Goal: Task Accomplishment & Management: Use online tool/utility

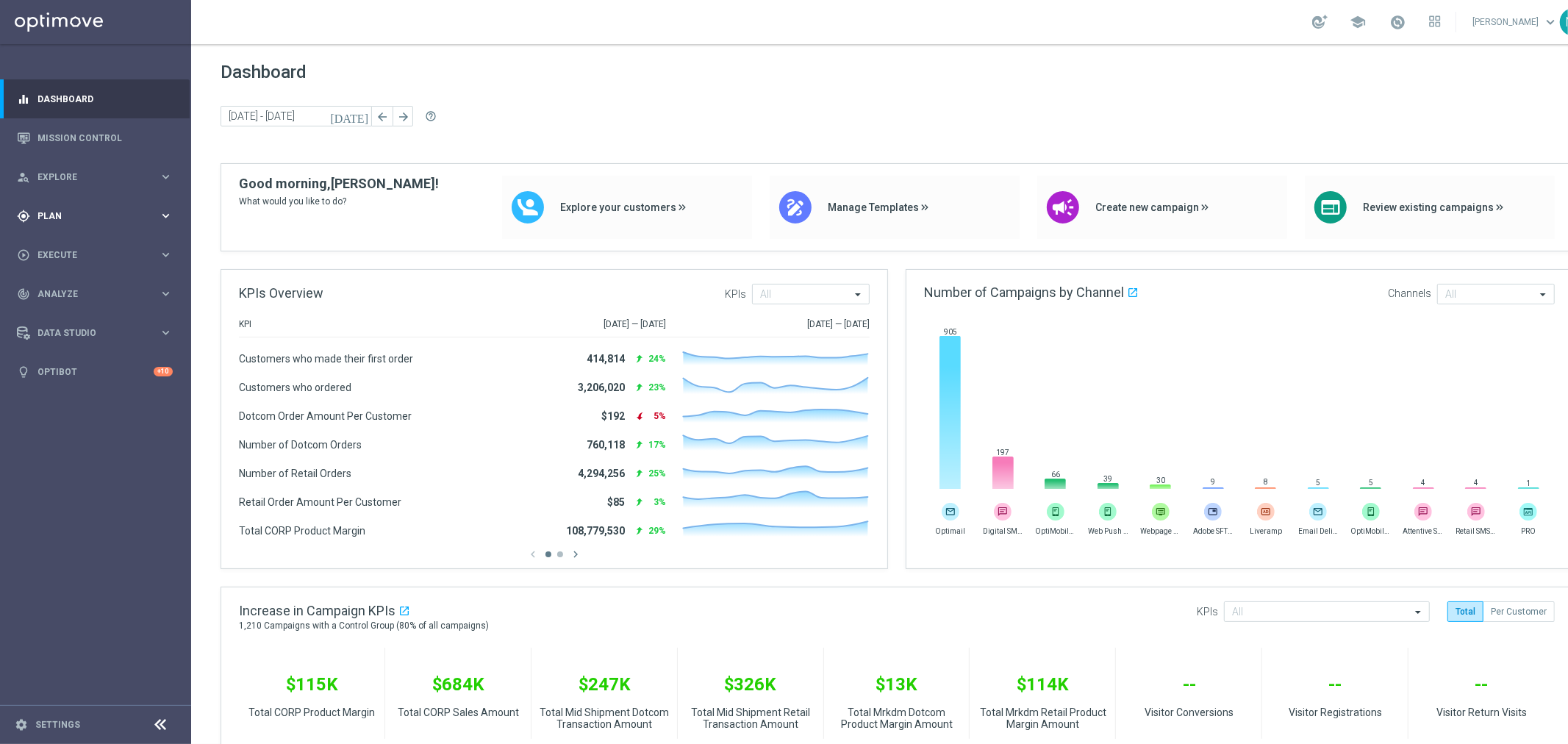
click at [39, 212] on span "Plan" at bounding box center [98, 216] width 121 height 9
click at [70, 289] on span "Templates" at bounding box center [91, 290] width 105 height 9
click at [60, 313] on link "Optimail" at bounding box center [98, 312] width 107 height 12
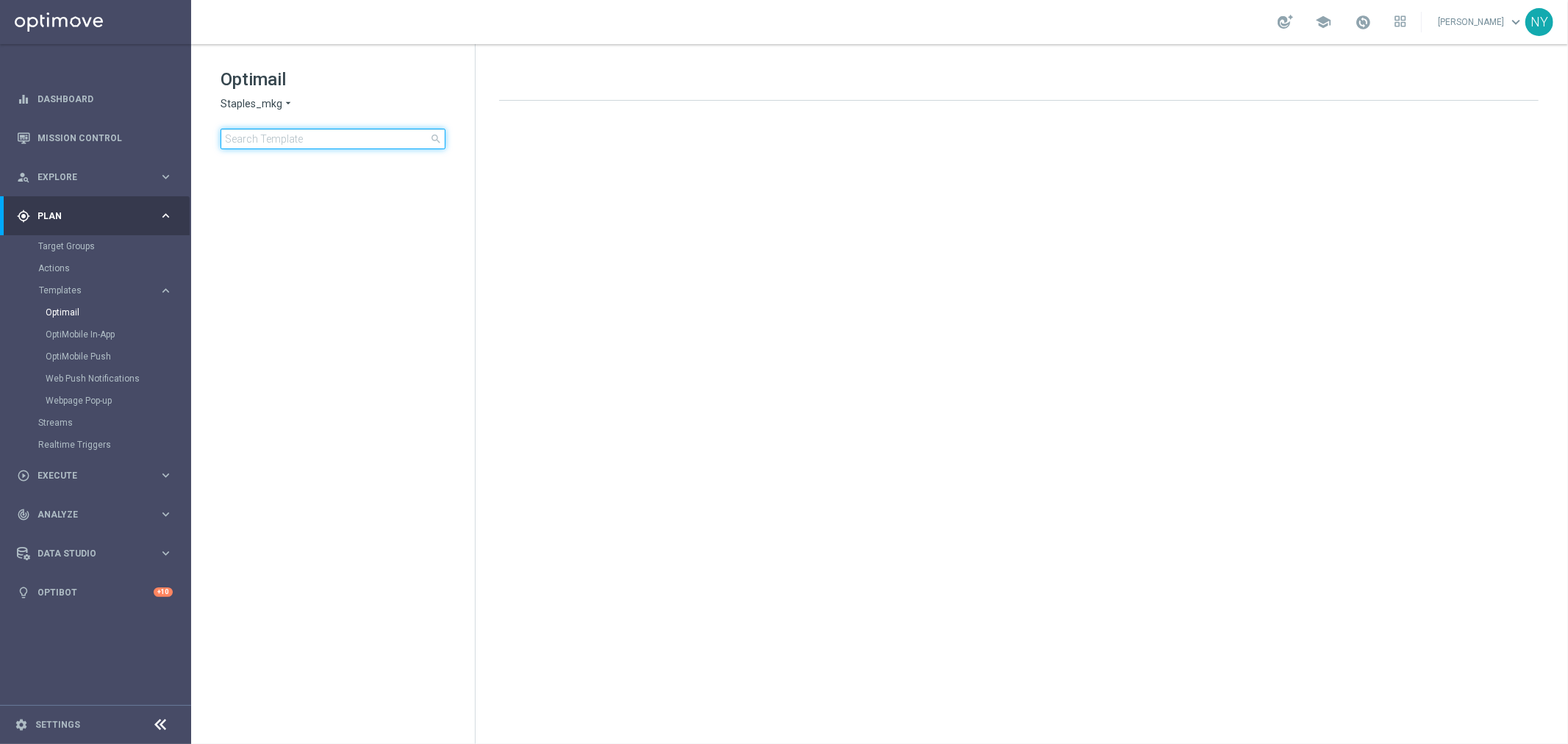
click at [261, 135] on input at bounding box center [333, 139] width 225 height 20
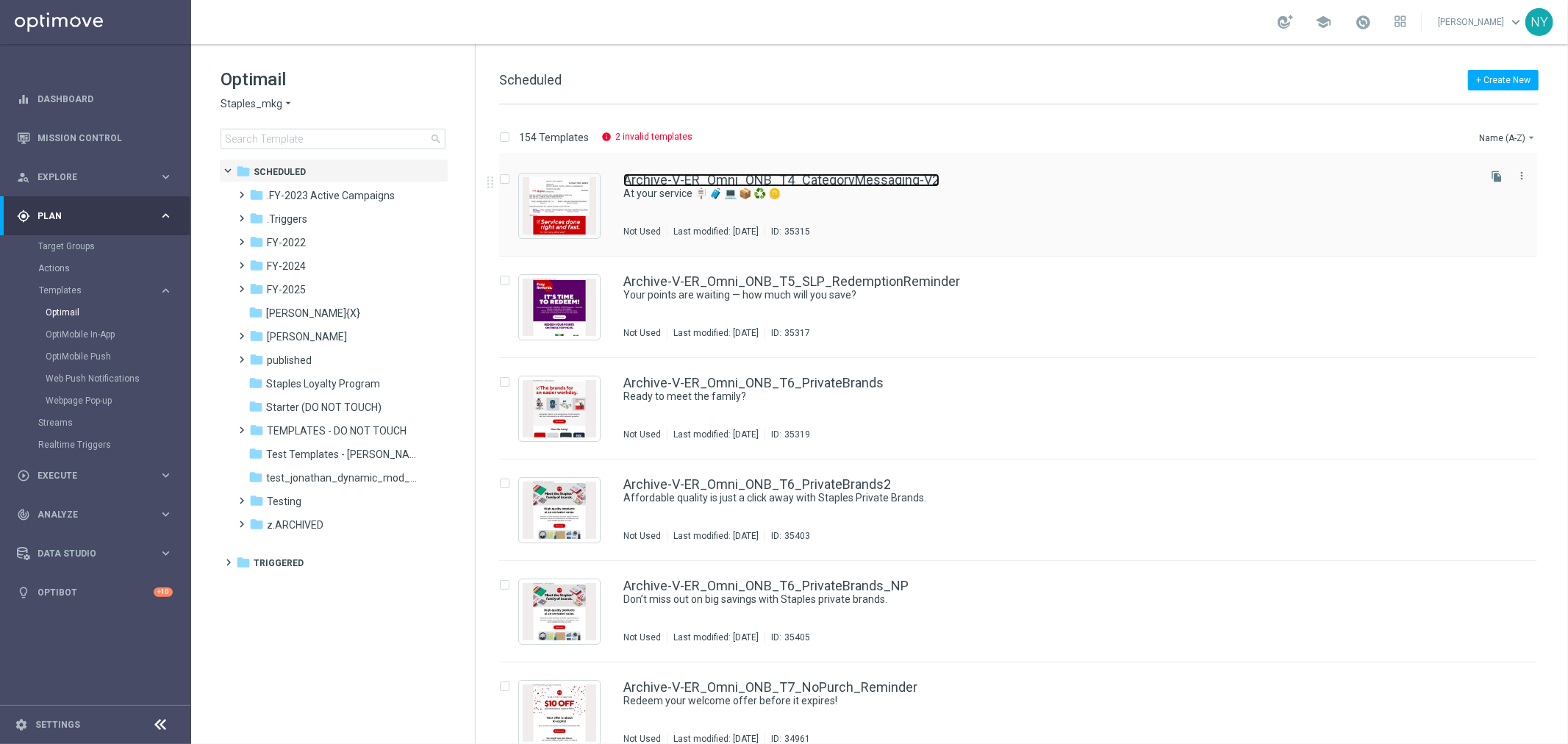
click at [680, 181] on link "Archive-V-ER_Omni_ONB_T4_CategoryMessaging-V2" at bounding box center [781, 180] width 316 height 13
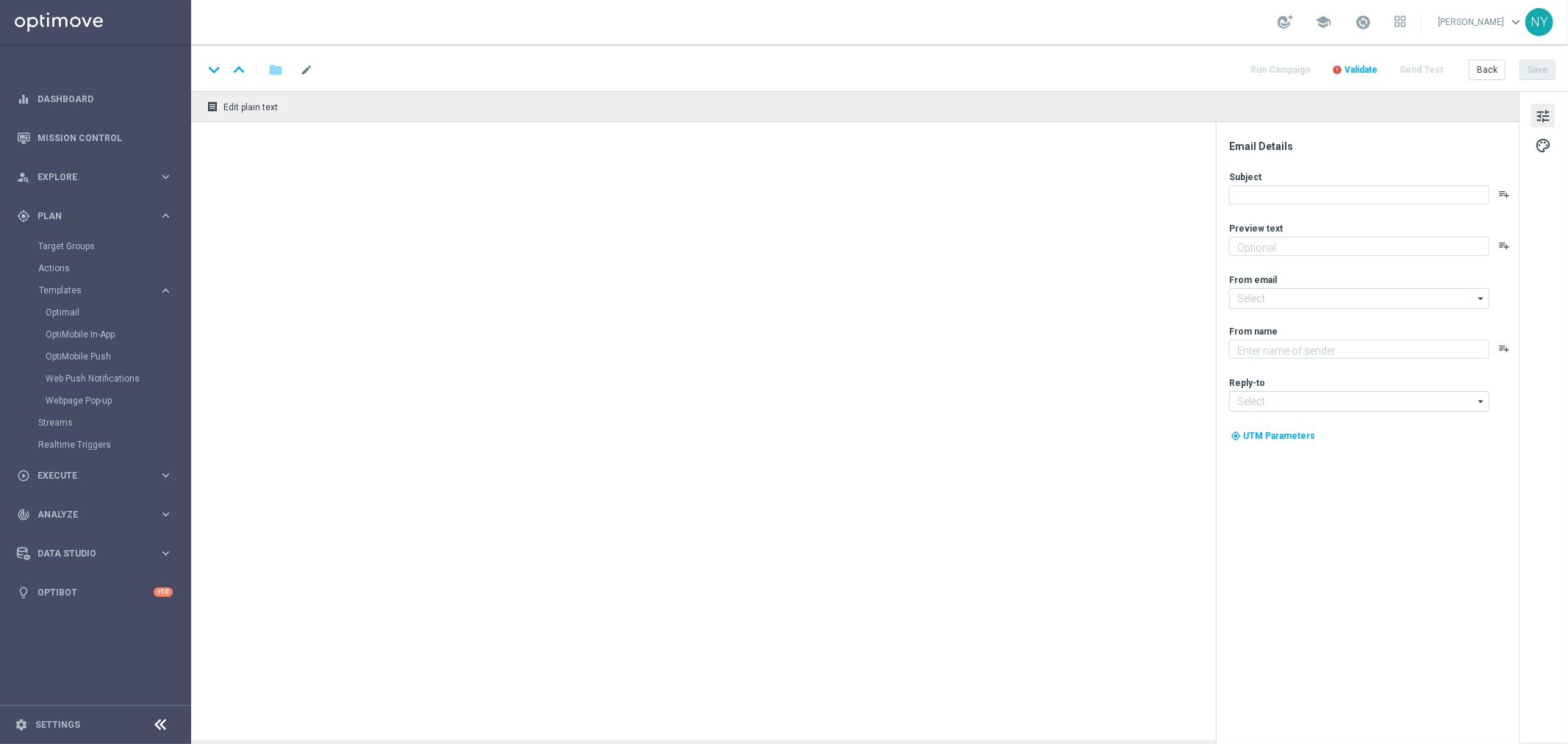
type textarea "Discover all the ways we're here for you."
type input "[EMAIL_ADDRESS][DOMAIN_NAME]"
type textarea "Staples"
type input "[EMAIL_ADDRESS][DOMAIN_NAME]"
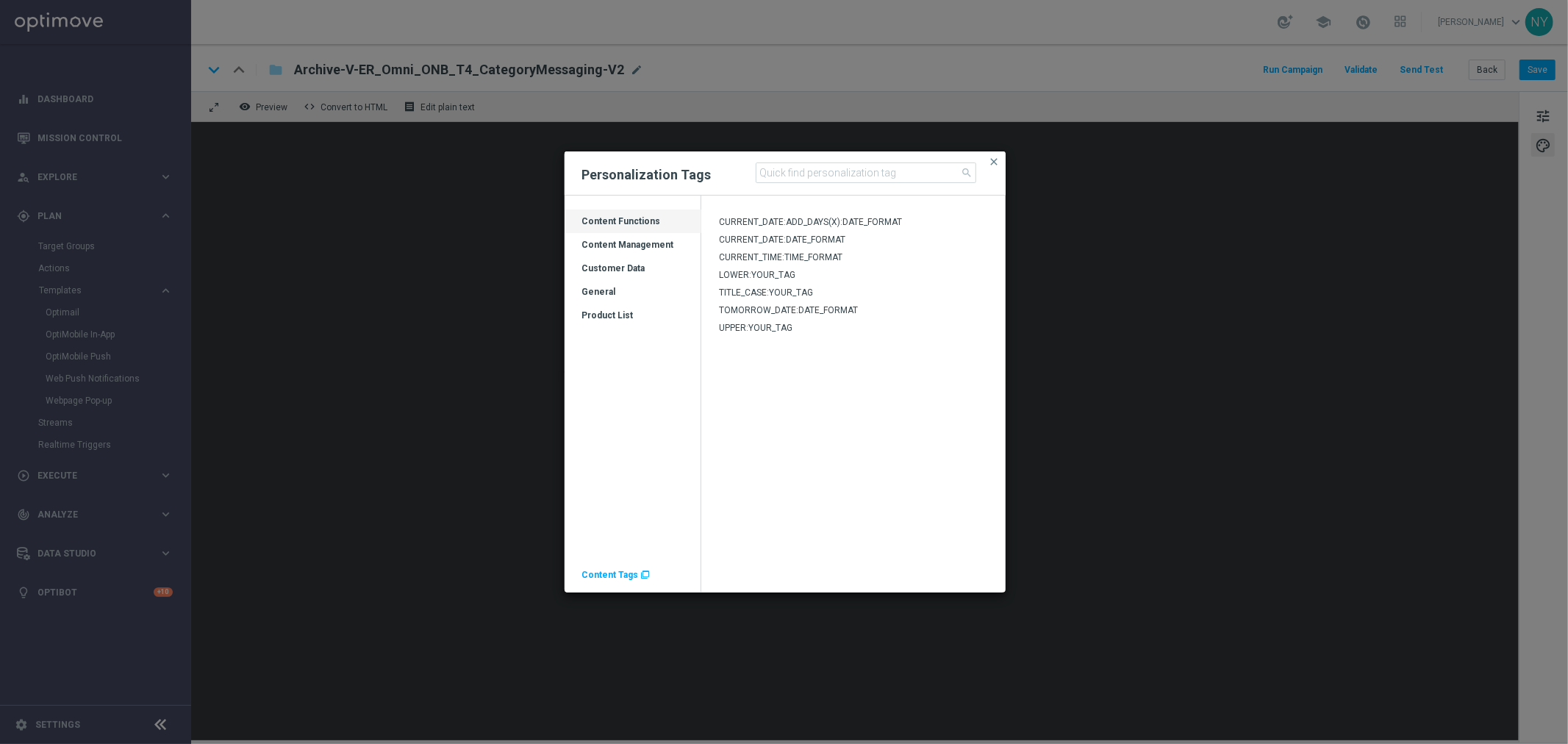
click at [619, 579] on span "Content Tags" at bounding box center [610, 574] width 56 height 10
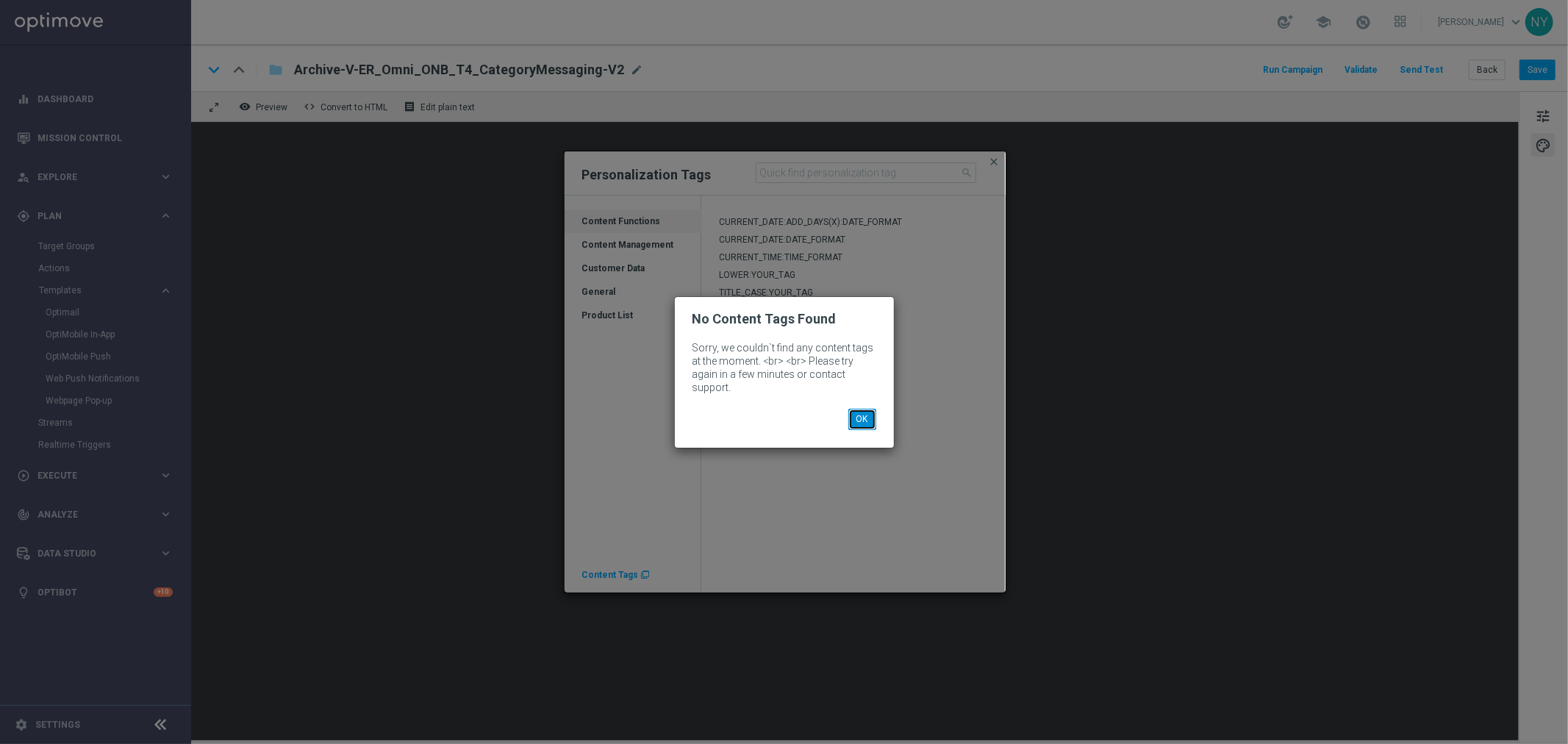
click at [855, 416] on button "OK" at bounding box center [862, 419] width 28 height 20
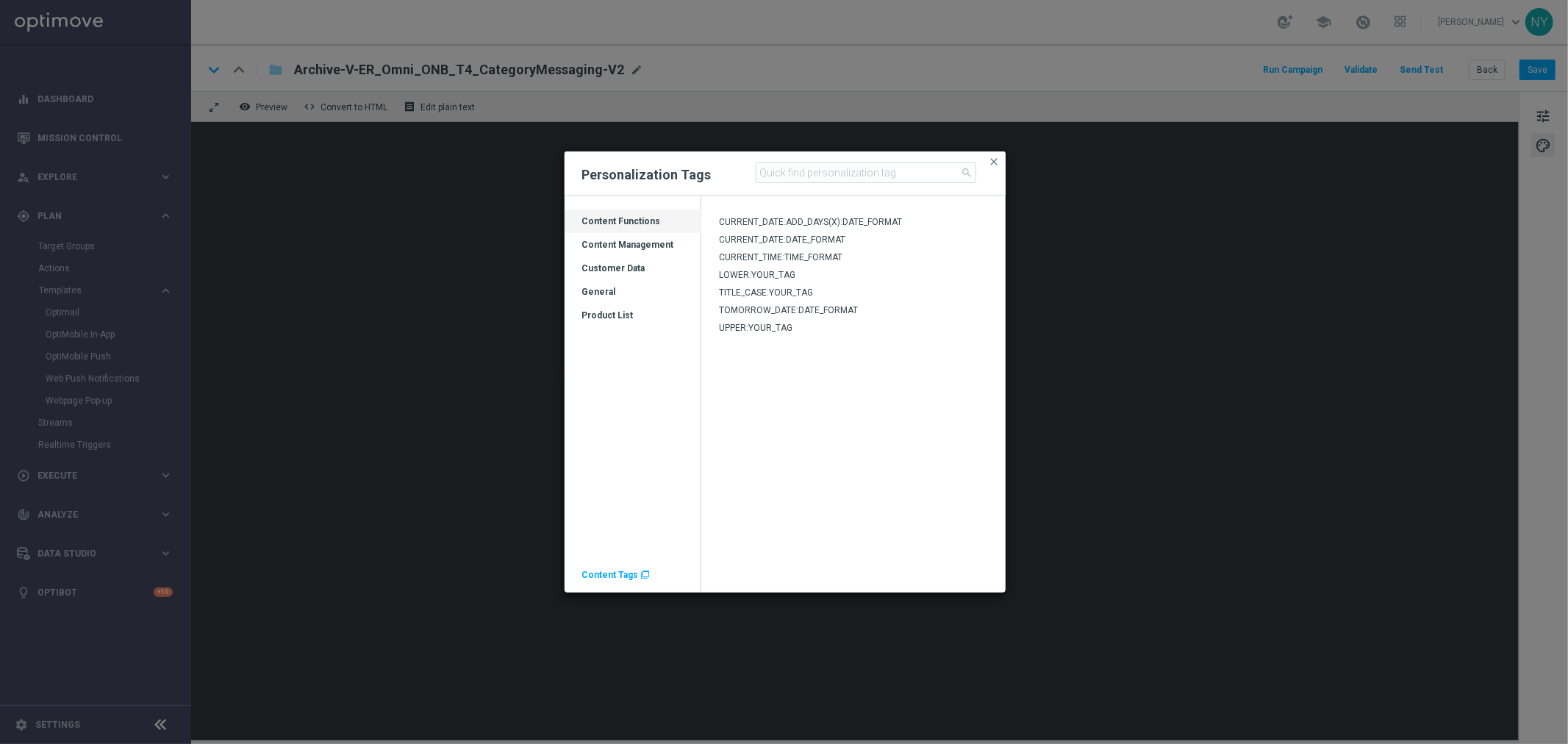
click at [598, 574] on span "Content Tags" at bounding box center [610, 574] width 56 height 10
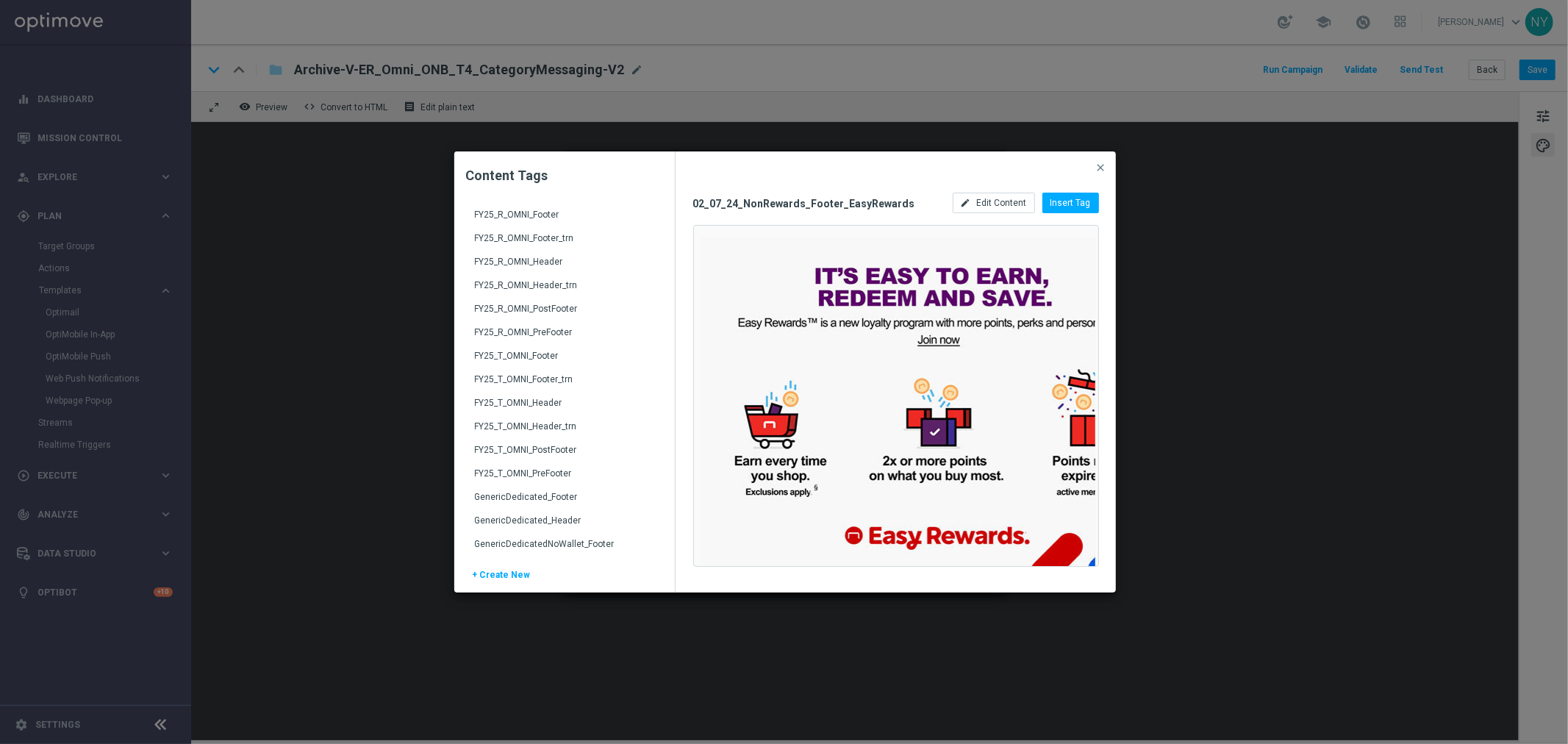
scroll to position [2041, 0]
click at [520, 288] on div "FY25_R_OMNI_Header" at bounding box center [565, 294] width 182 height 23
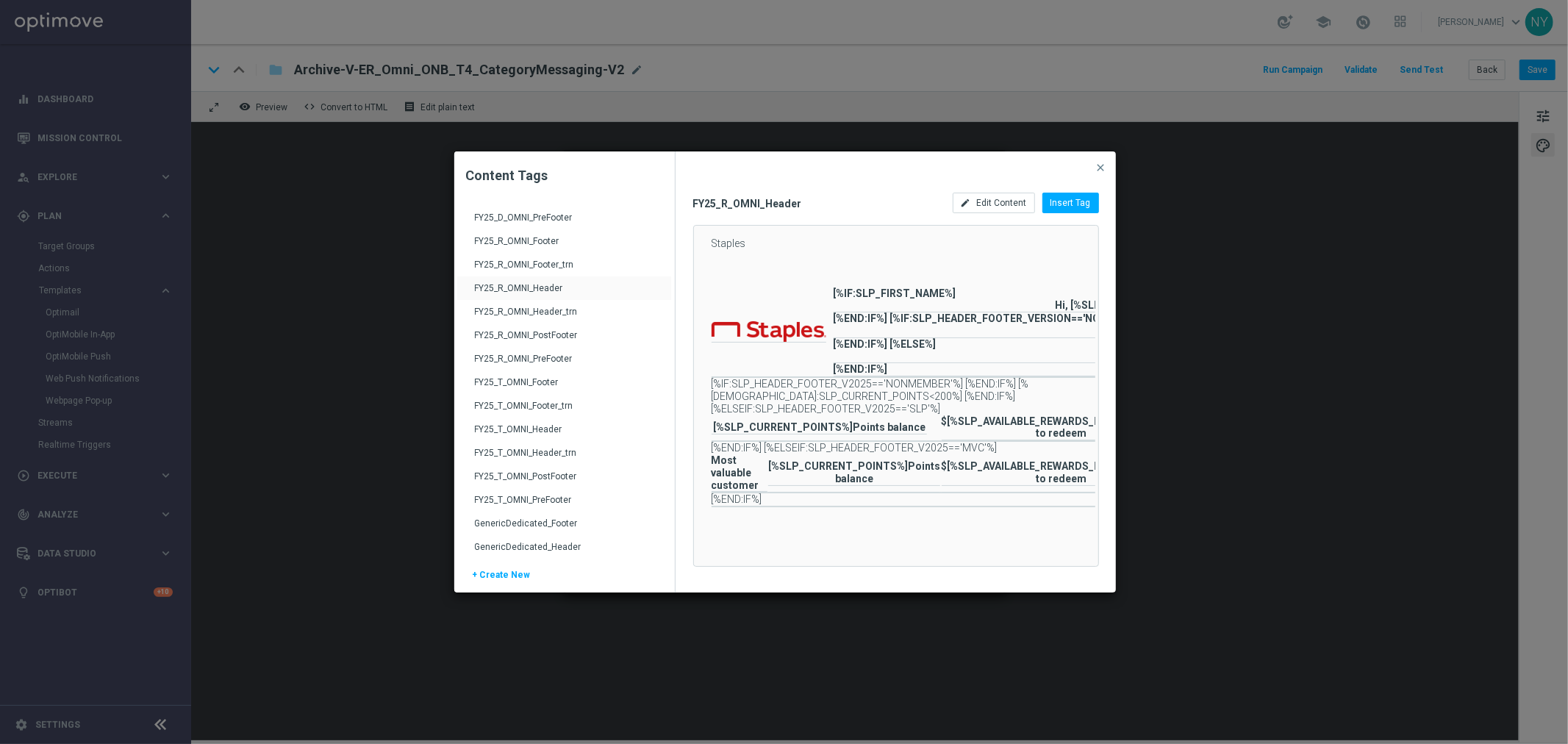
click at [523, 427] on div "FY25_T_OMNI_Header" at bounding box center [565, 435] width 182 height 23
drag, startPoint x: 980, startPoint y: 560, endPoint x: 1112, endPoint y: 571, distance: 132.5
click at [1112, 571] on div "FY25_T_OMNI_Header edit Edit Content Insert Tag Staples" at bounding box center [896, 372] width 441 height 441
click at [990, 202] on span "Edit Content" at bounding box center [1002, 202] width 50 height 10
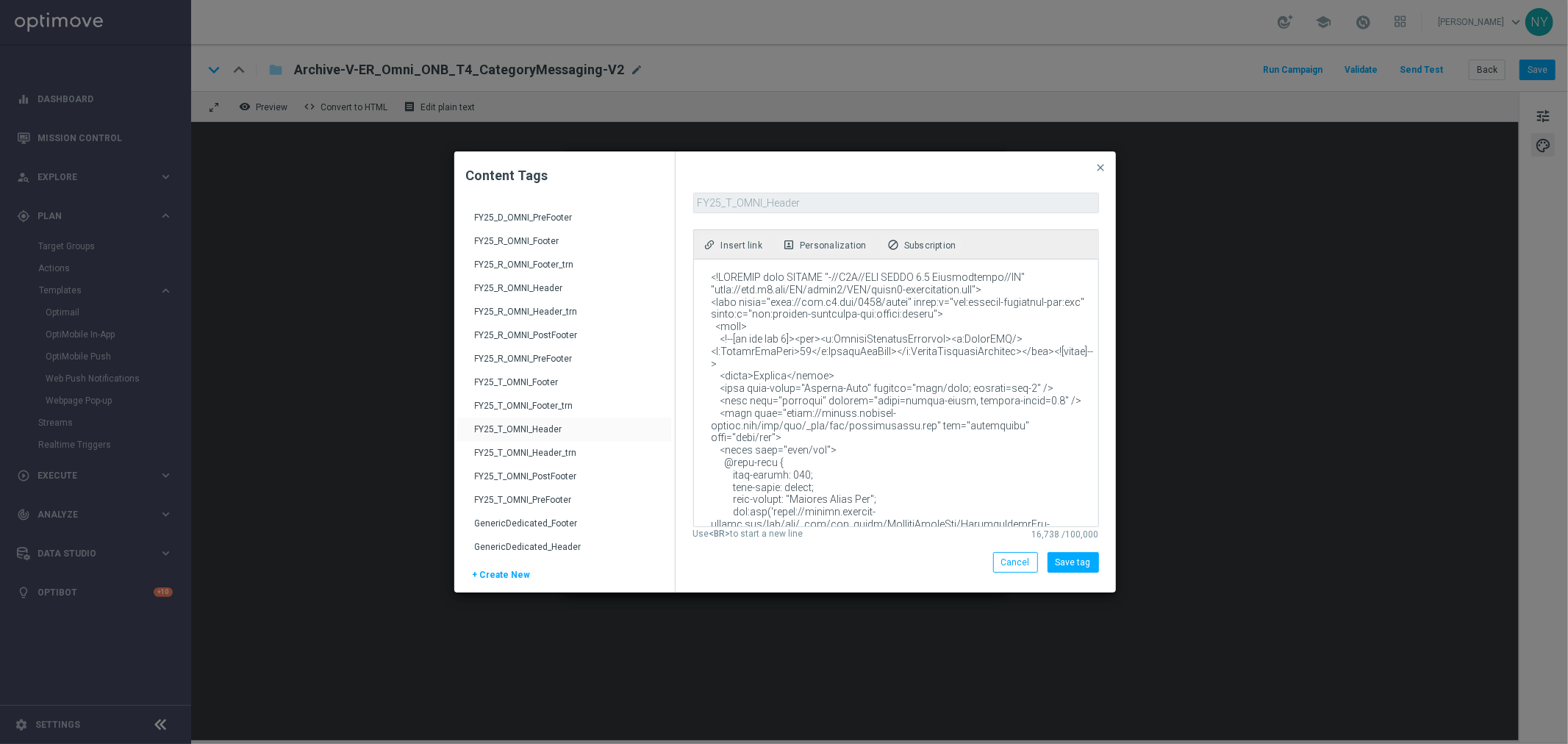
click at [936, 317] on textarea at bounding box center [895, 392] width 402 height 266
click at [1102, 166] on span "close" at bounding box center [1101, 167] width 12 height 12
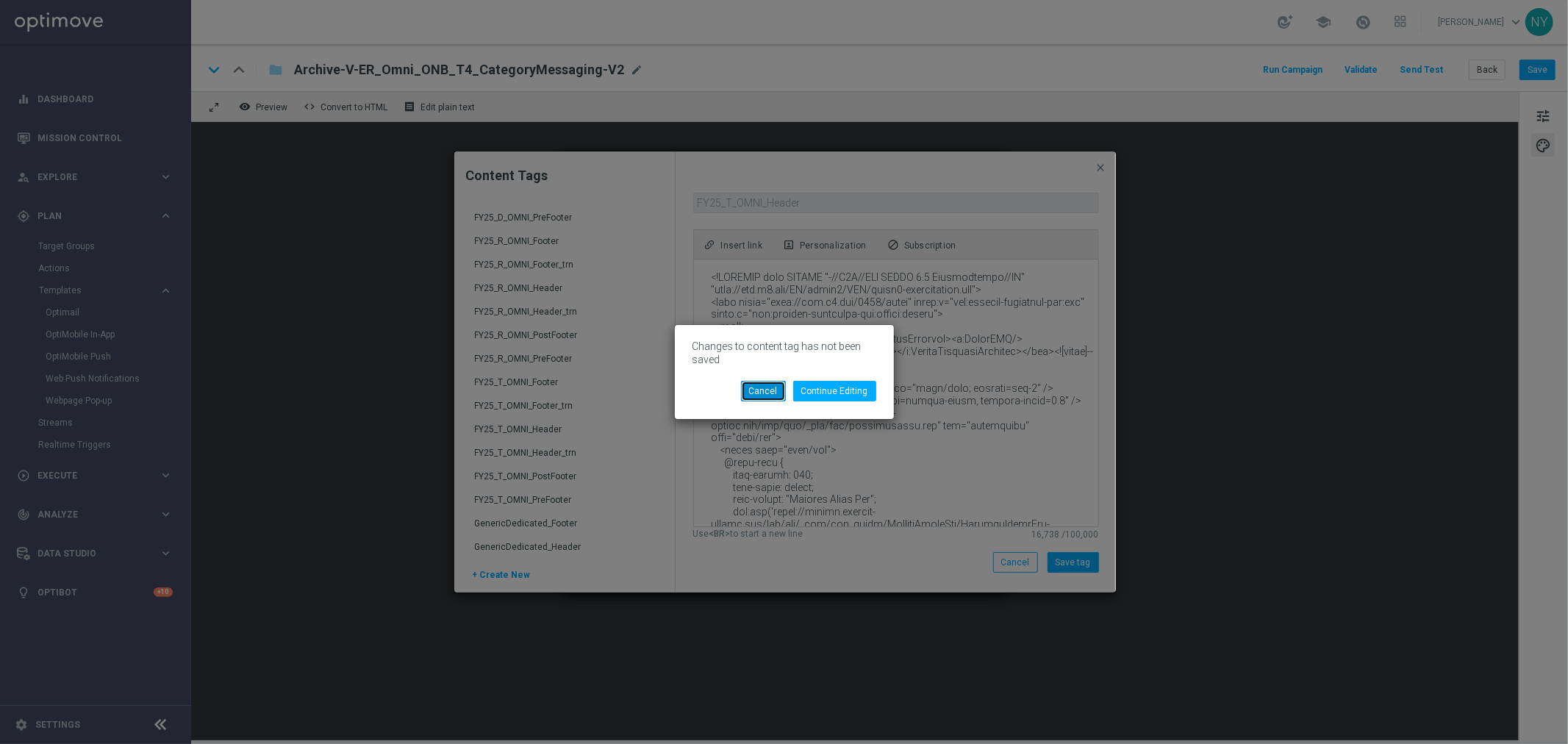
click at [773, 391] on button "Cancel" at bounding box center [763, 391] width 45 height 20
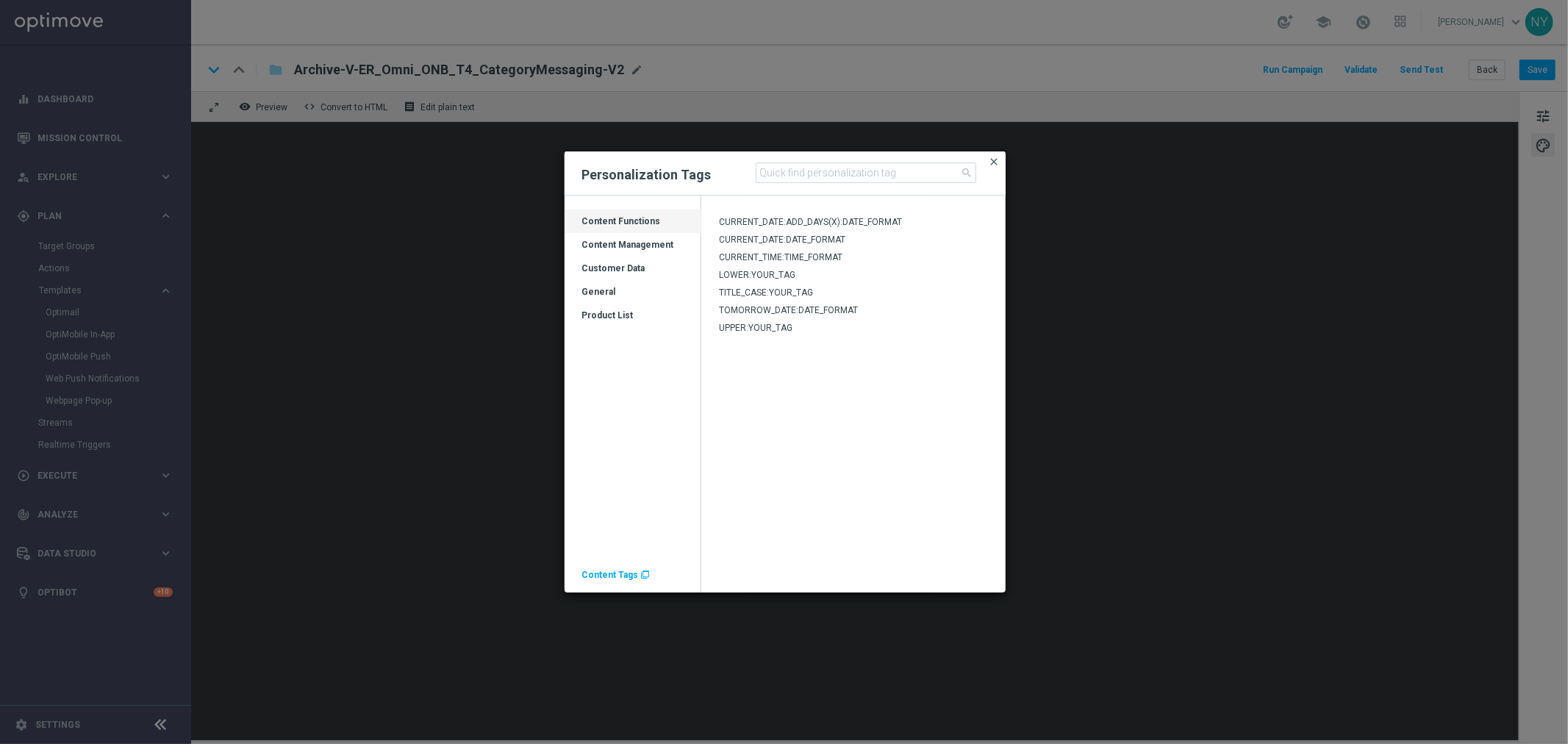
click at [993, 159] on span "close" at bounding box center [994, 161] width 12 height 12
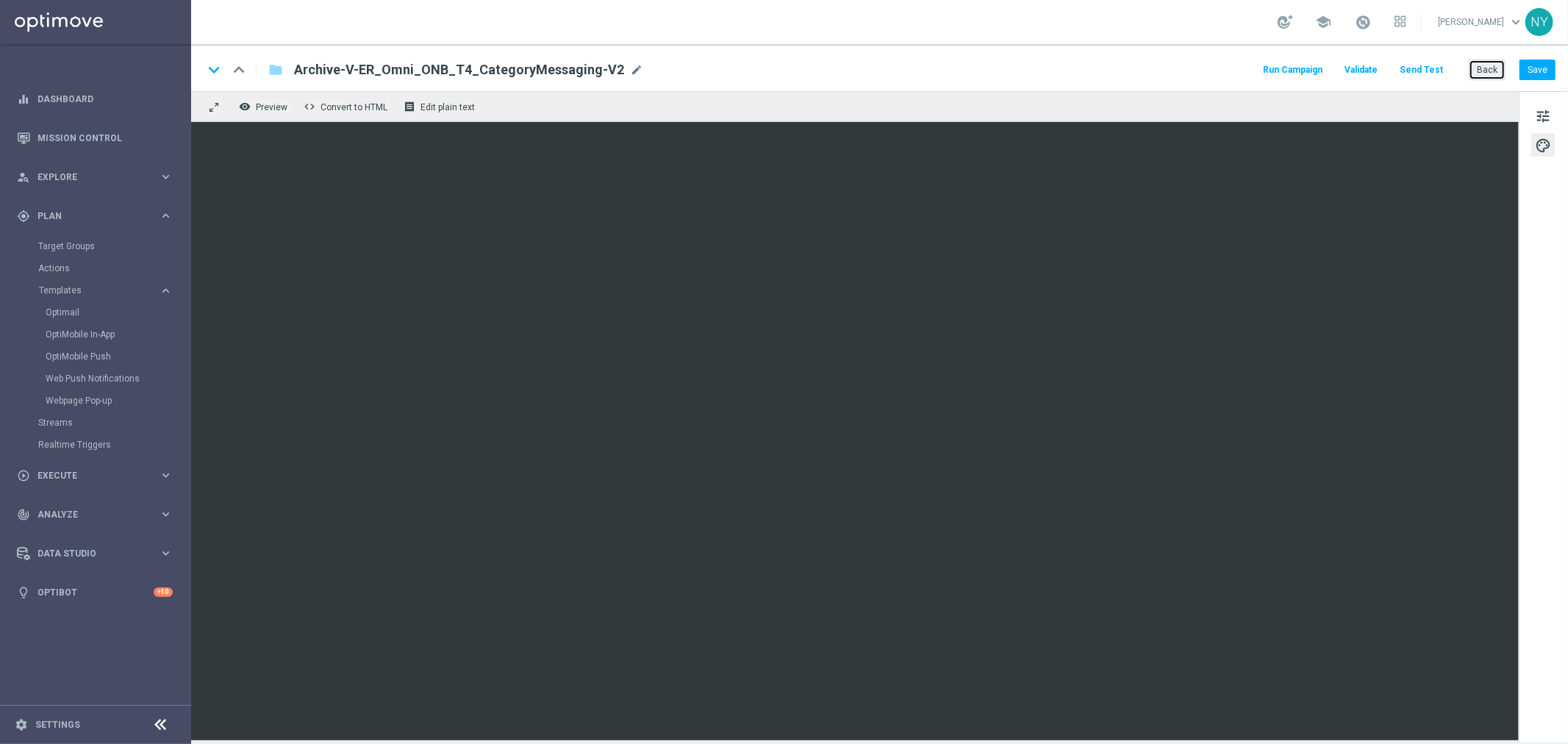
click at [1491, 64] on button "Back" at bounding box center [1487, 70] width 37 height 20
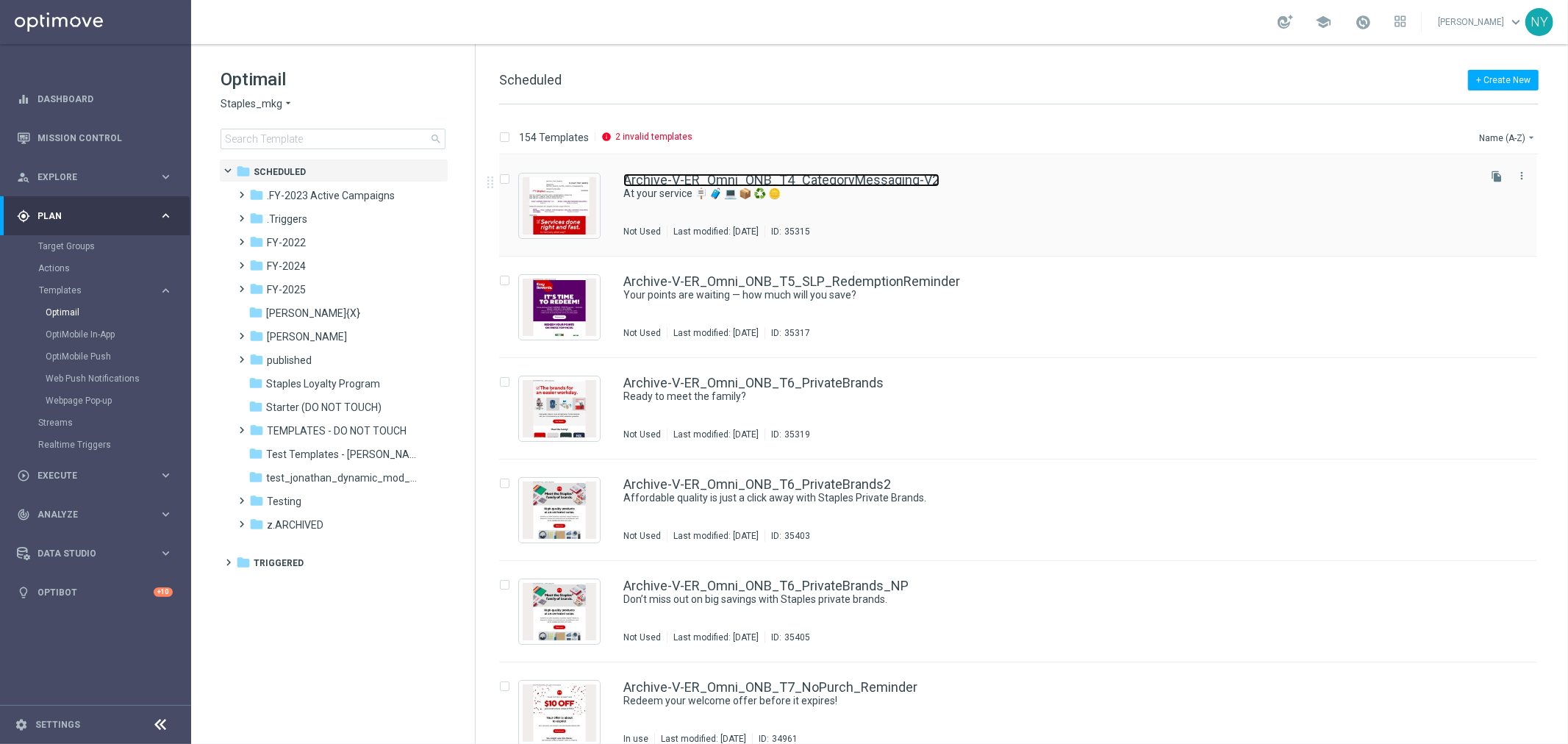
click at [689, 178] on link "Archive-V-ER_Omni_ONB_T4_CategoryMessaging-V2" at bounding box center [781, 180] width 316 height 13
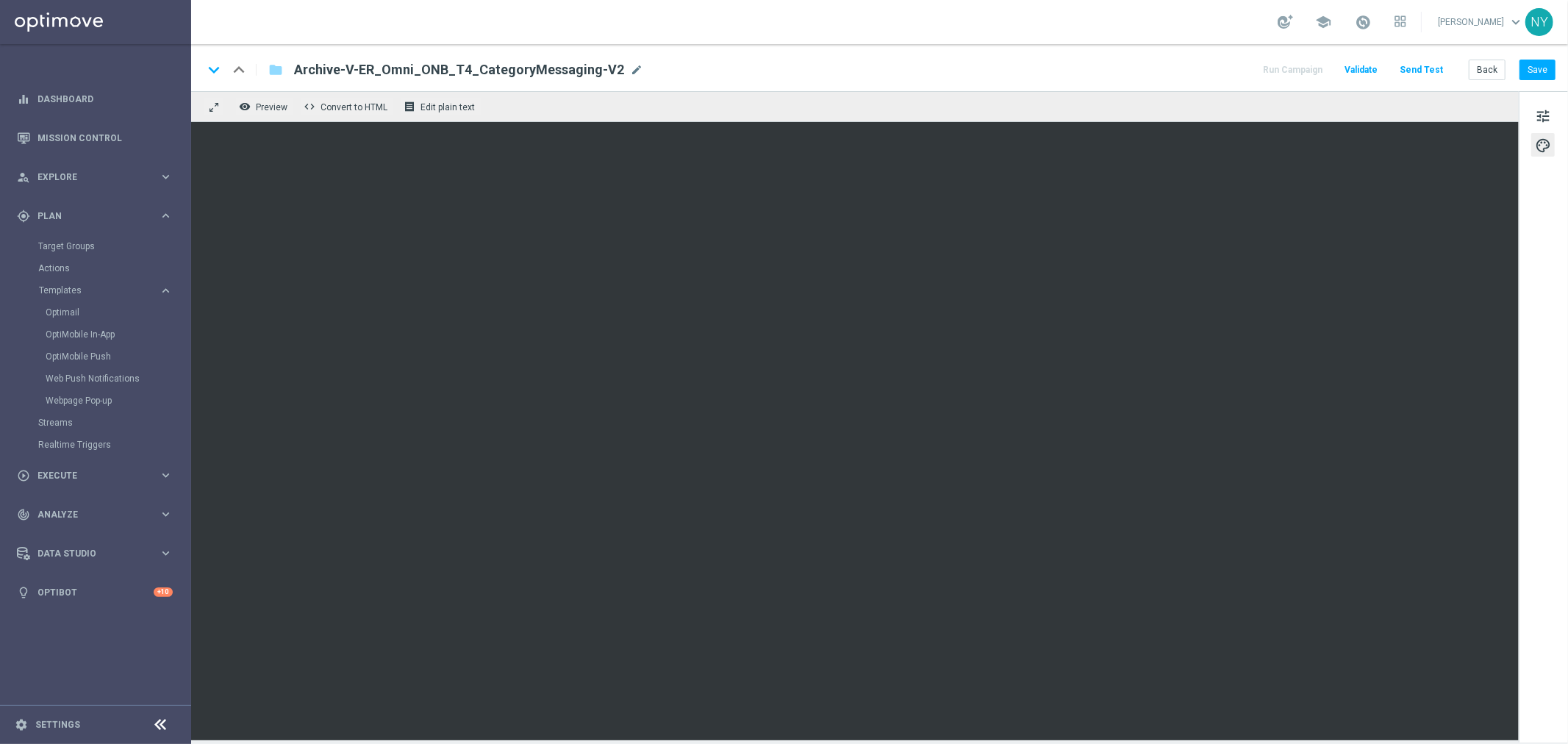
click at [1424, 68] on button "Send Test" at bounding box center [1420, 70] width 48 height 20
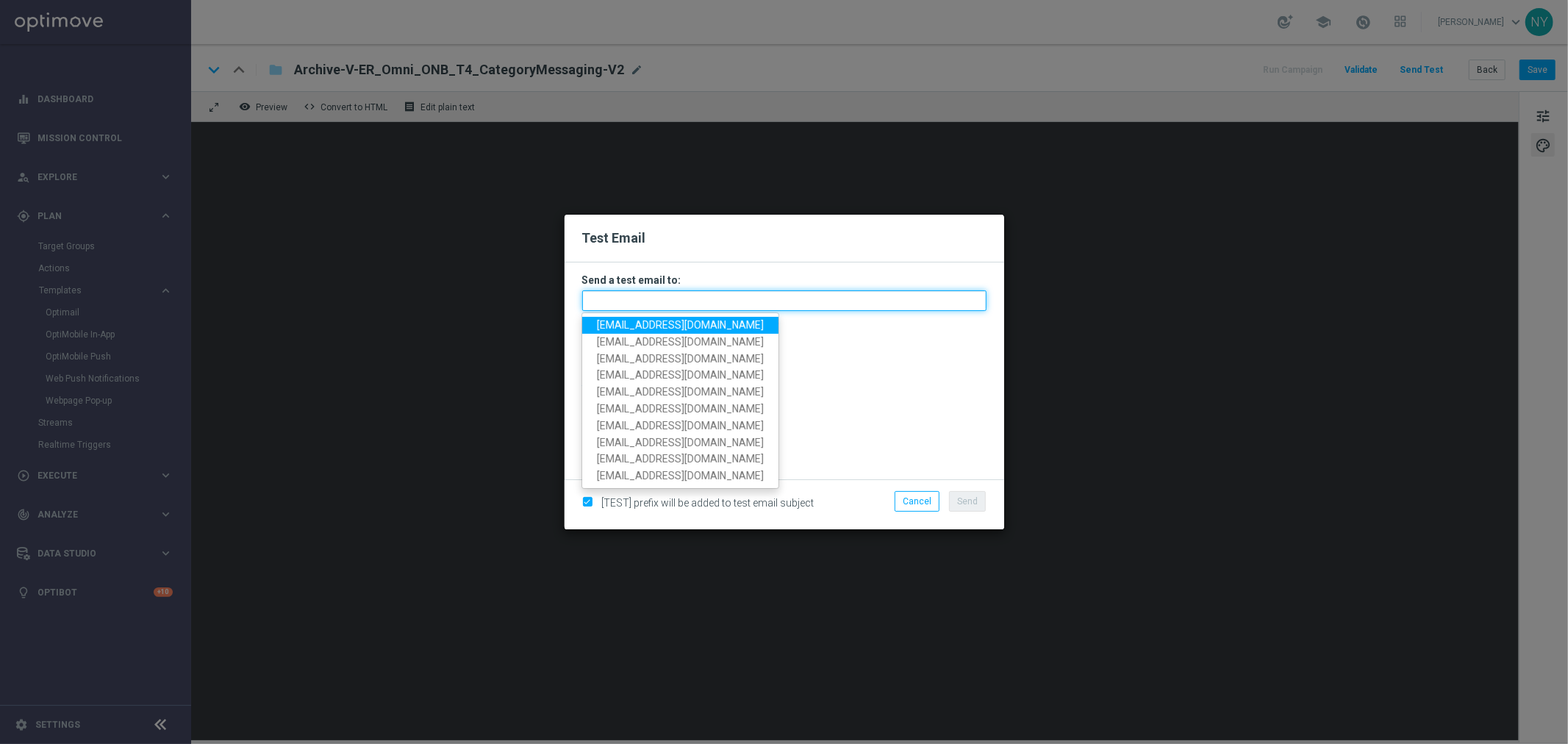
click at [665, 302] on input "text" at bounding box center [784, 300] width 404 height 20
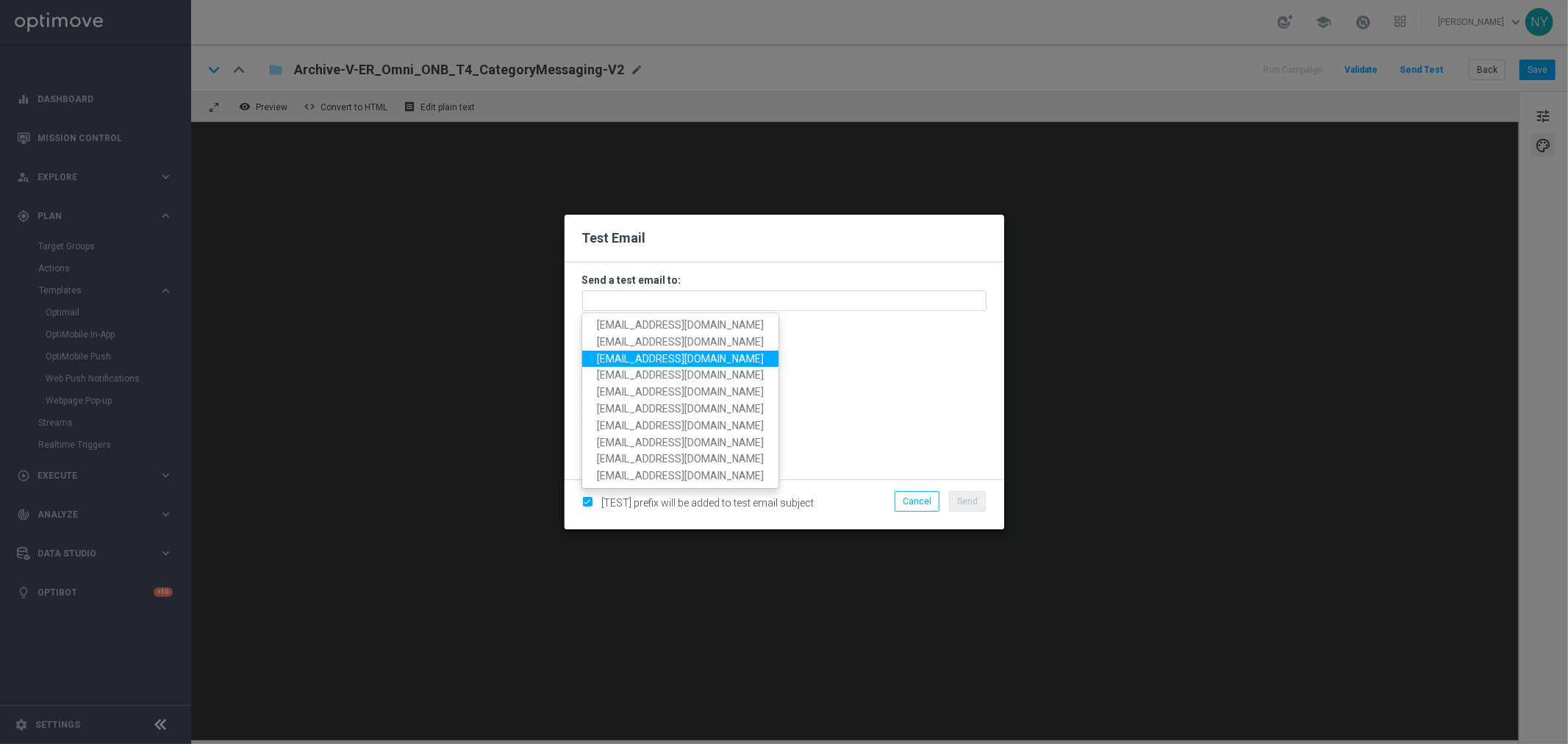
click at [638, 356] on span "[EMAIL_ADDRESS][DOMAIN_NAME]" at bounding box center [679, 357] width 166 height 12
type input "[EMAIL_ADDRESS][DOMAIN_NAME]"
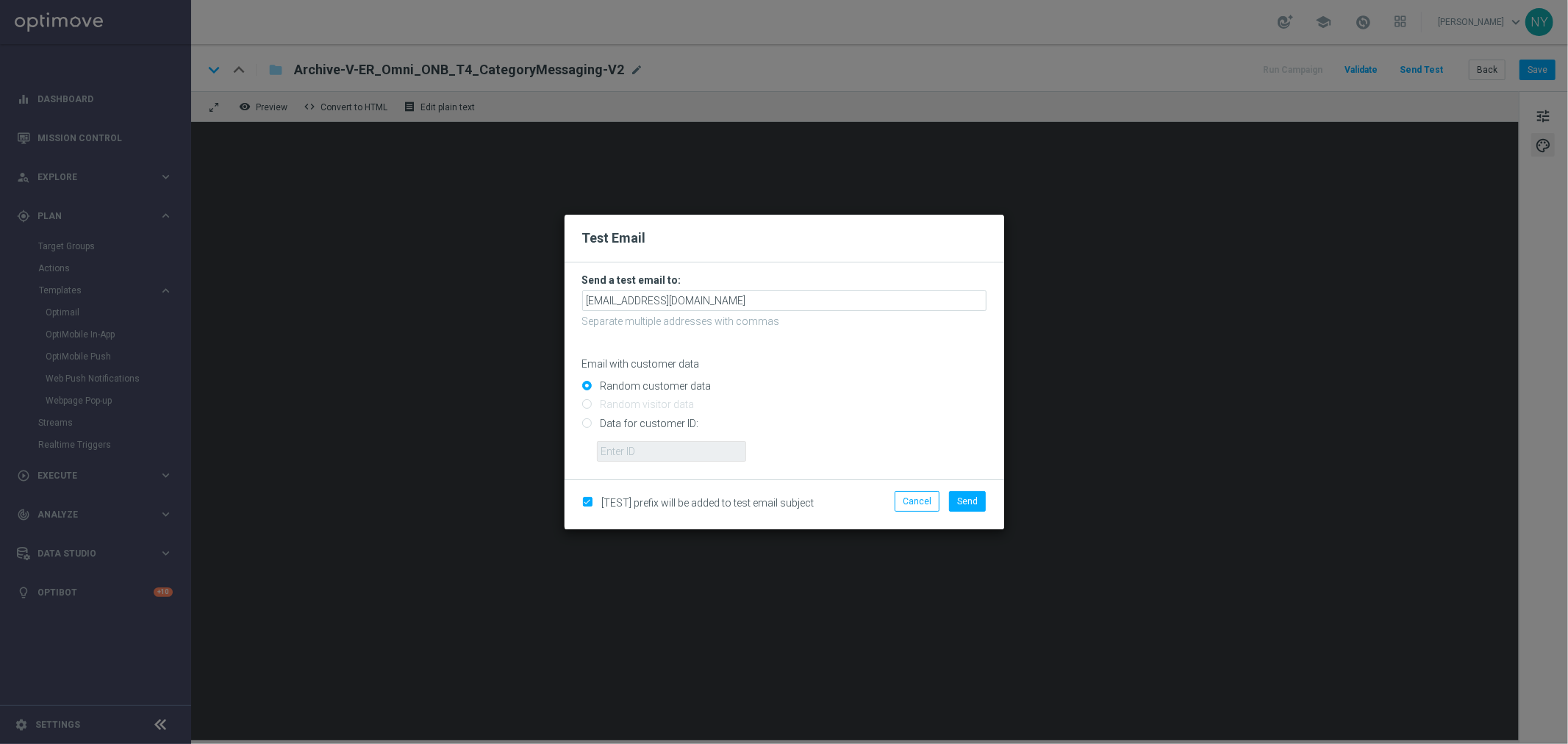
click at [585, 423] on input "Data for customer ID:" at bounding box center [784, 429] width 404 height 20
radio input "true"
click at [619, 456] on input "text" at bounding box center [671, 451] width 149 height 20
paste input "10000006208"
type input "10000006208"
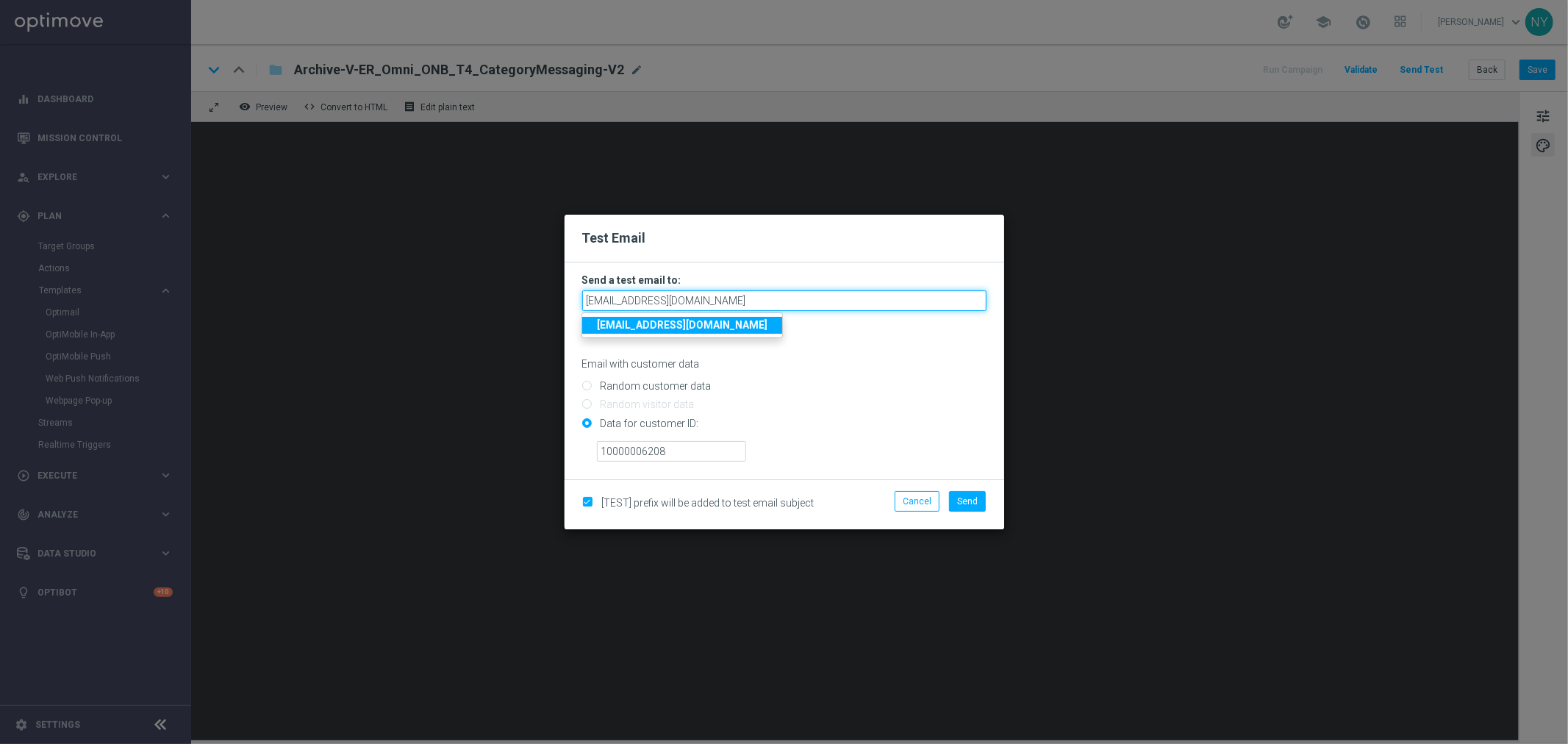
click at [745, 302] on input "[EMAIL_ADDRESS][DOMAIN_NAME]" at bounding box center [784, 300] width 404 height 20
click at [628, 299] on input "[EMAIL_ADDRESS][DOMAIN_NAME]" at bounding box center [784, 300] width 404 height 20
drag, startPoint x: 721, startPoint y: 298, endPoint x: 507, endPoint y: 298, distance: 214.0
click at [507, 298] on modal-container "Test Email Send a test email to: [EMAIL_ADDRESS][DOMAIN_NAME] [EMAIL_ADDRESS][D…" at bounding box center [784, 372] width 1568 height 744
type input "[PERSON_NAME][EMAIL_ADDRESS][PERSON_NAME][PERSON_NAME][DOMAIN_NAME]"
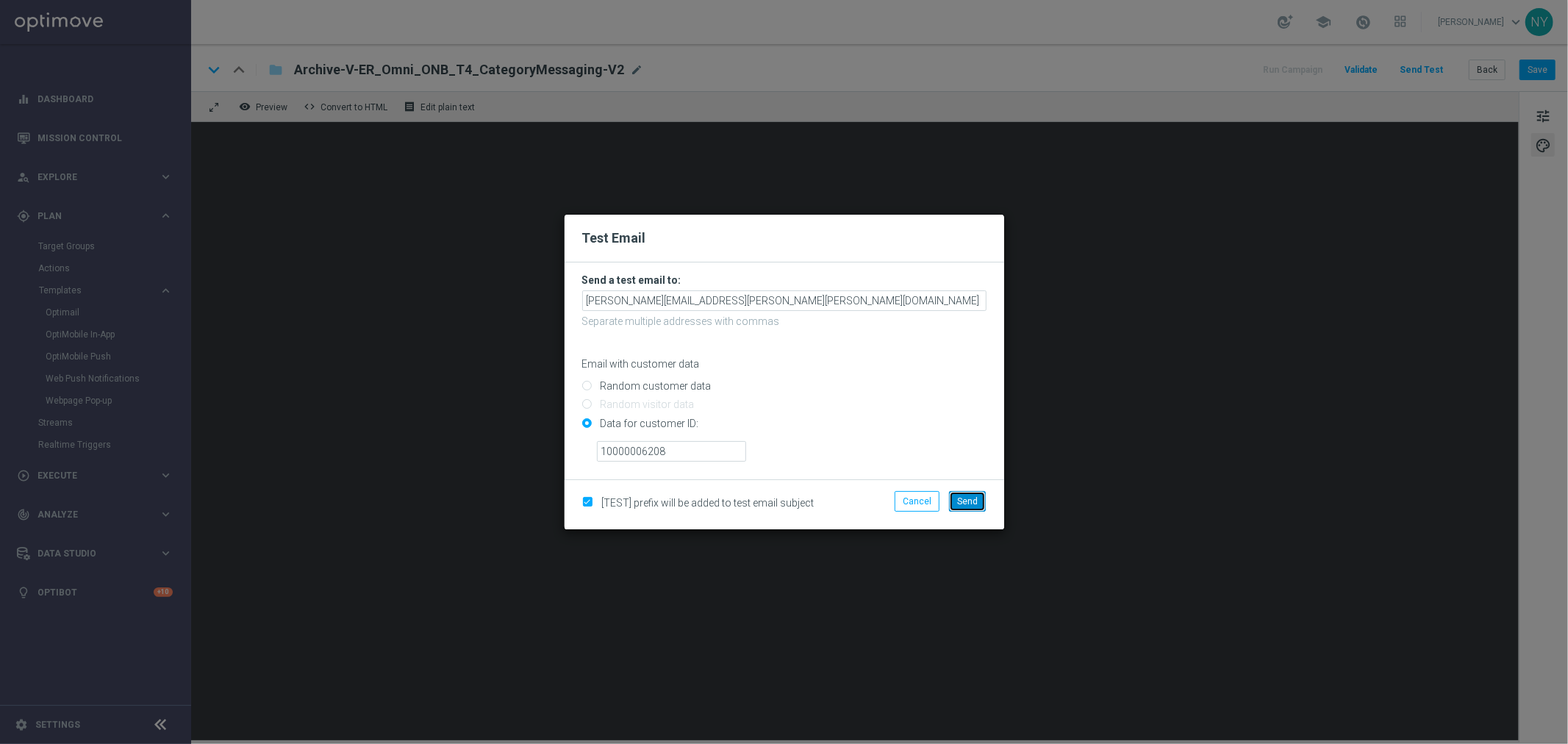
click at [972, 497] on span "Send" at bounding box center [967, 501] width 20 height 10
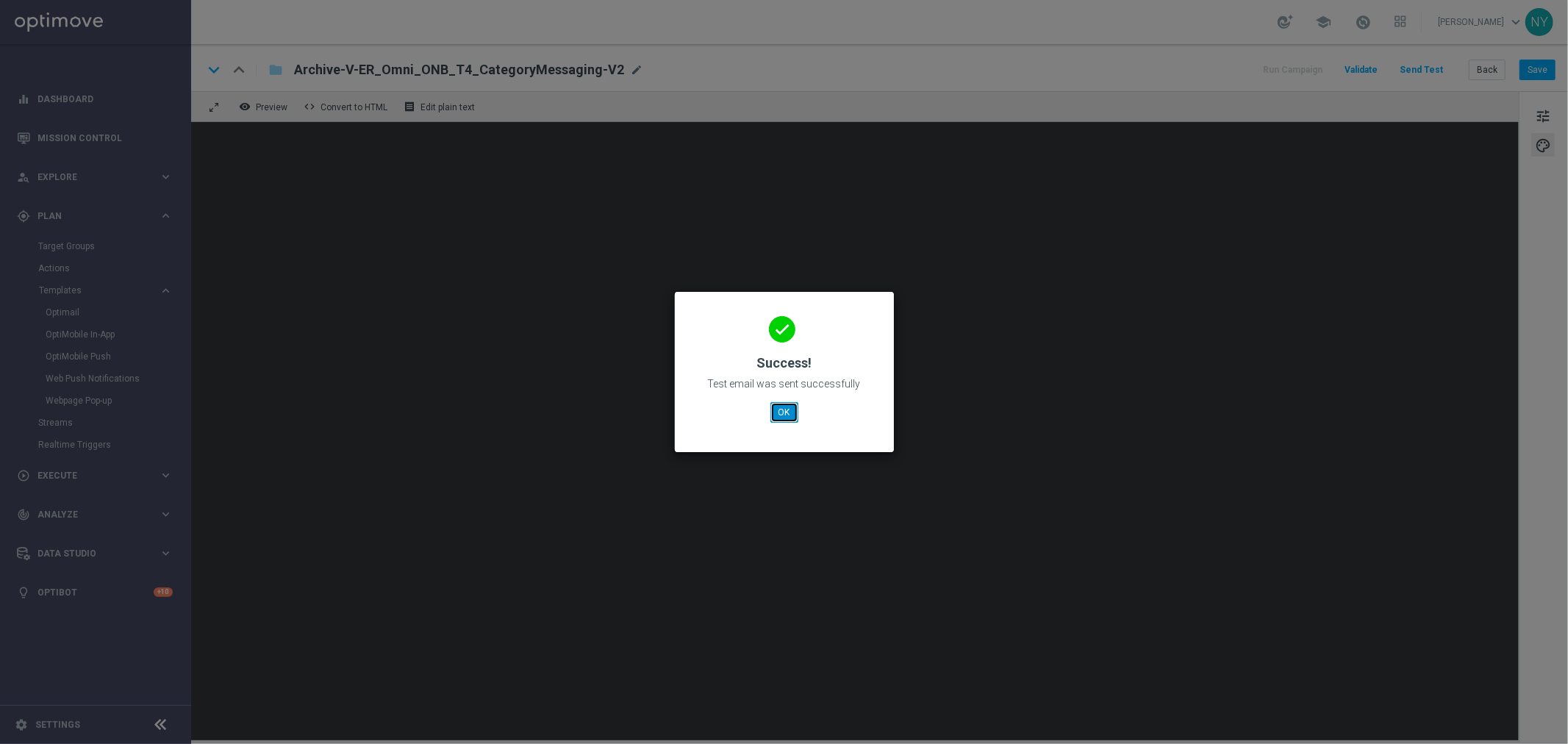
click at [779, 410] on button "OK" at bounding box center [784, 412] width 28 height 20
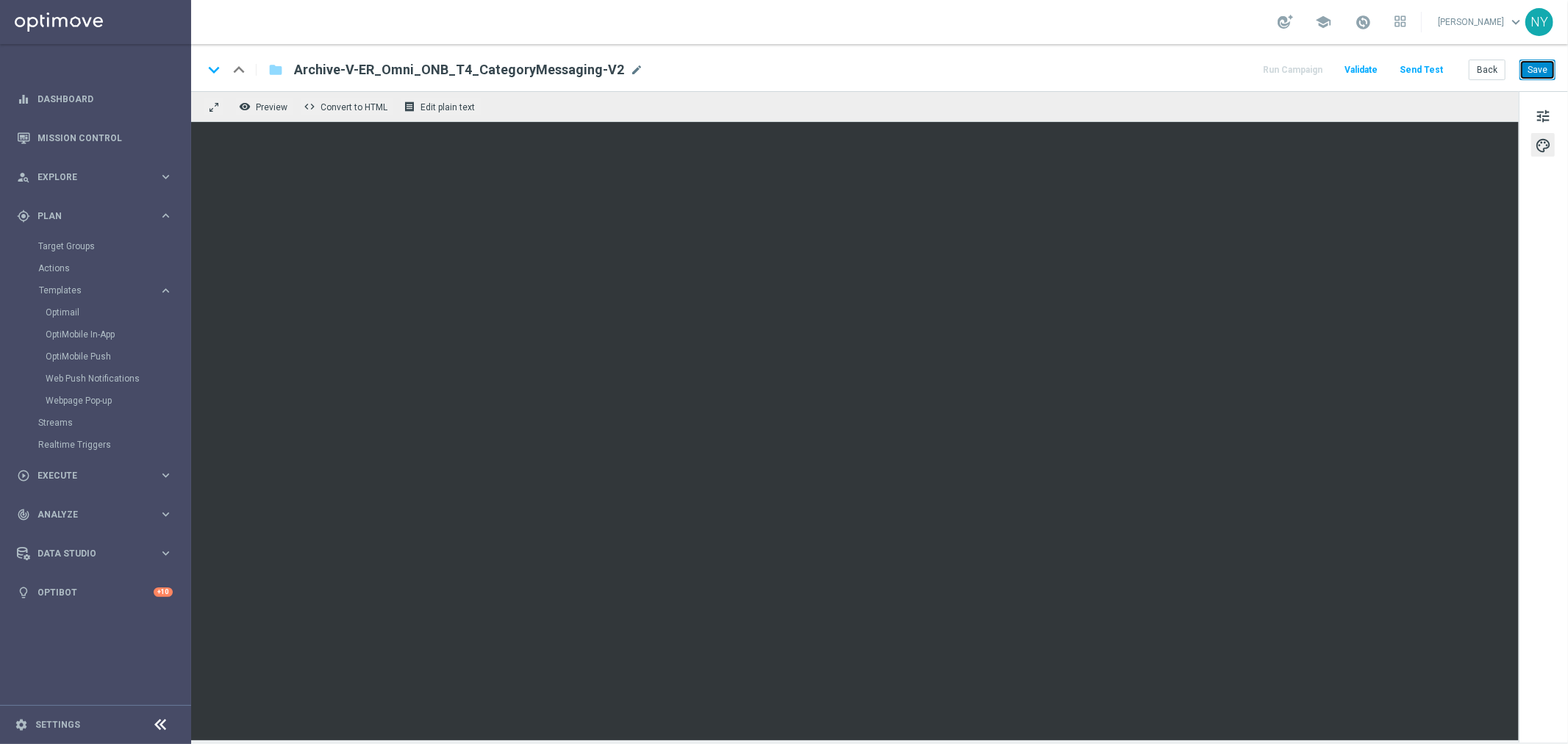
click at [1545, 70] on button "Save" at bounding box center [1537, 70] width 36 height 20
click at [1419, 66] on button "Send Test" at bounding box center [1420, 70] width 48 height 20
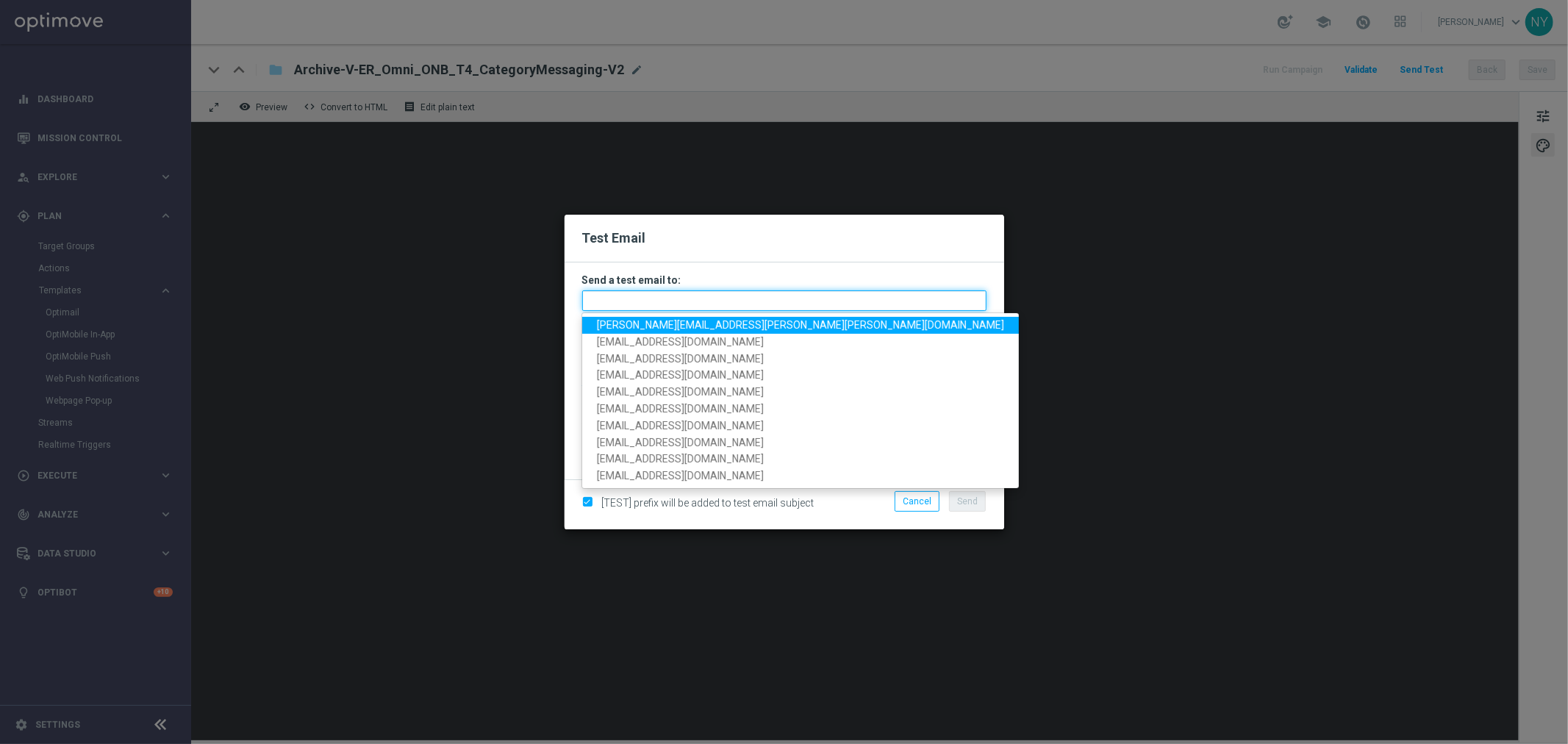
click at [627, 306] on input "text" at bounding box center [784, 300] width 404 height 20
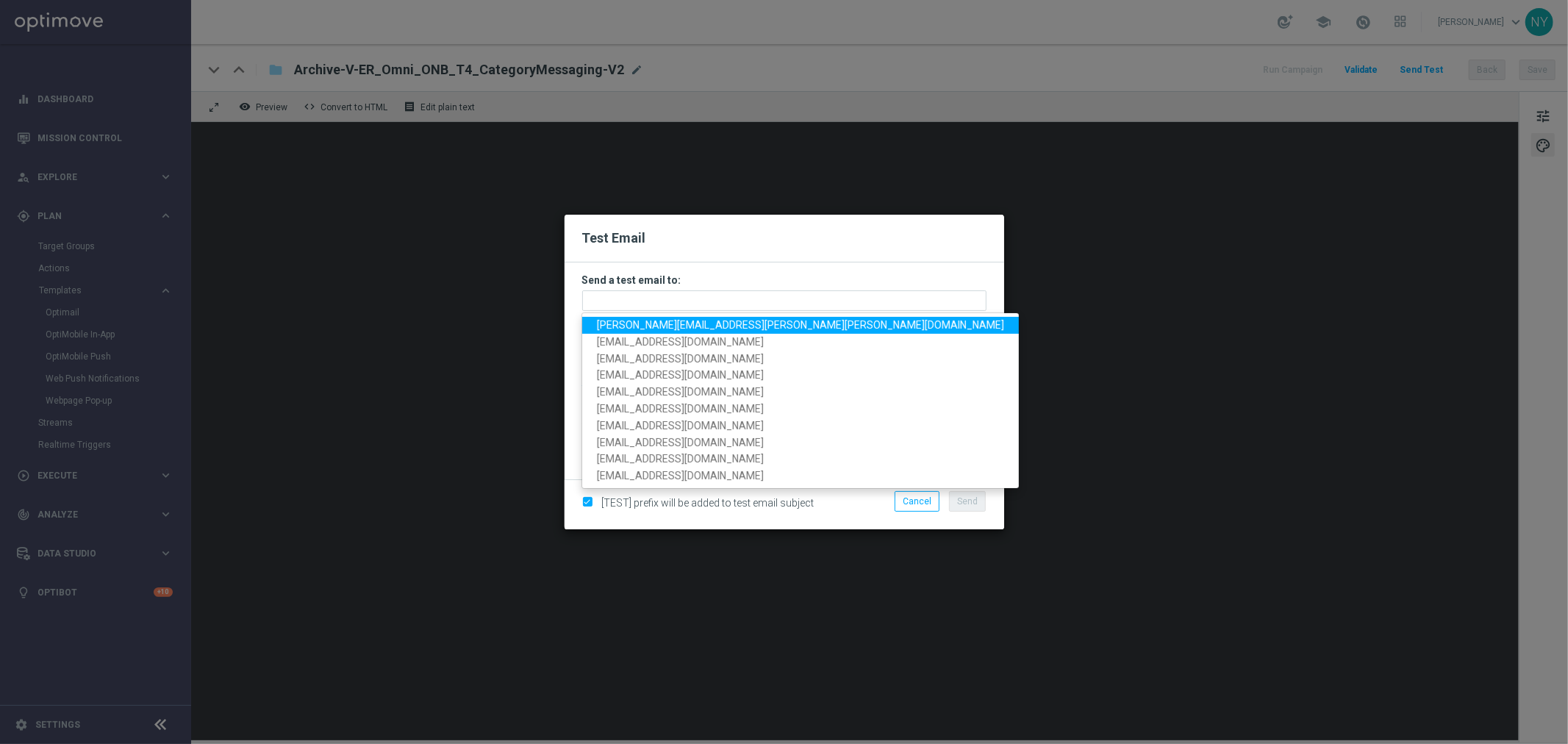
click at [635, 322] on span "[PERSON_NAME][EMAIL_ADDRESS][PERSON_NAME][PERSON_NAME][DOMAIN_NAME]" at bounding box center [800, 324] width 407 height 12
type input "[PERSON_NAME][EMAIL_ADDRESS][PERSON_NAME][PERSON_NAME][DOMAIN_NAME]"
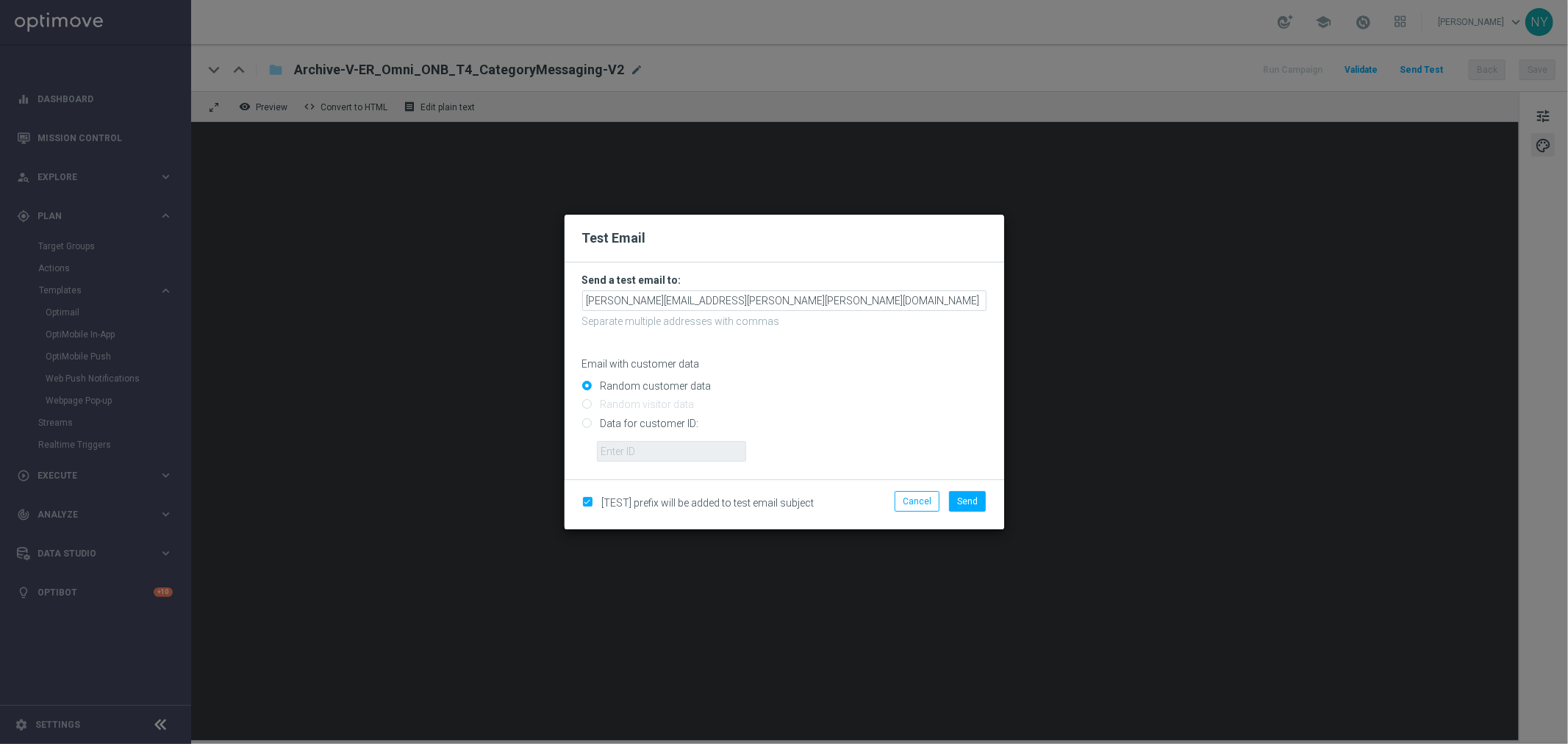
click at [586, 420] on input "Data for customer ID:" at bounding box center [784, 429] width 404 height 20
radio input "true"
click at [618, 445] on input "text" at bounding box center [671, 451] width 149 height 20
paste input "10000006208"
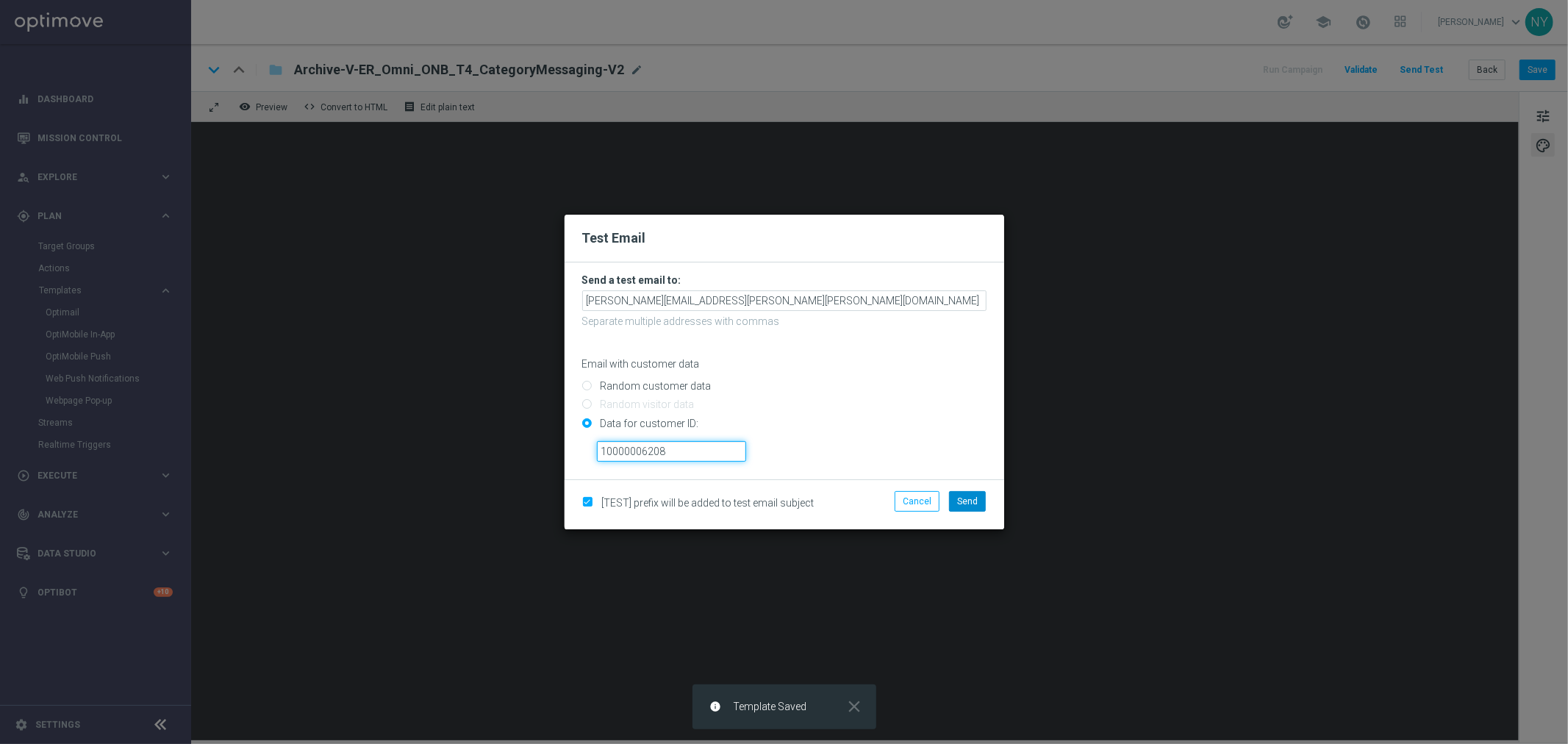
type input "10000006208"
click at [974, 507] on button "Send" at bounding box center [967, 501] width 37 height 20
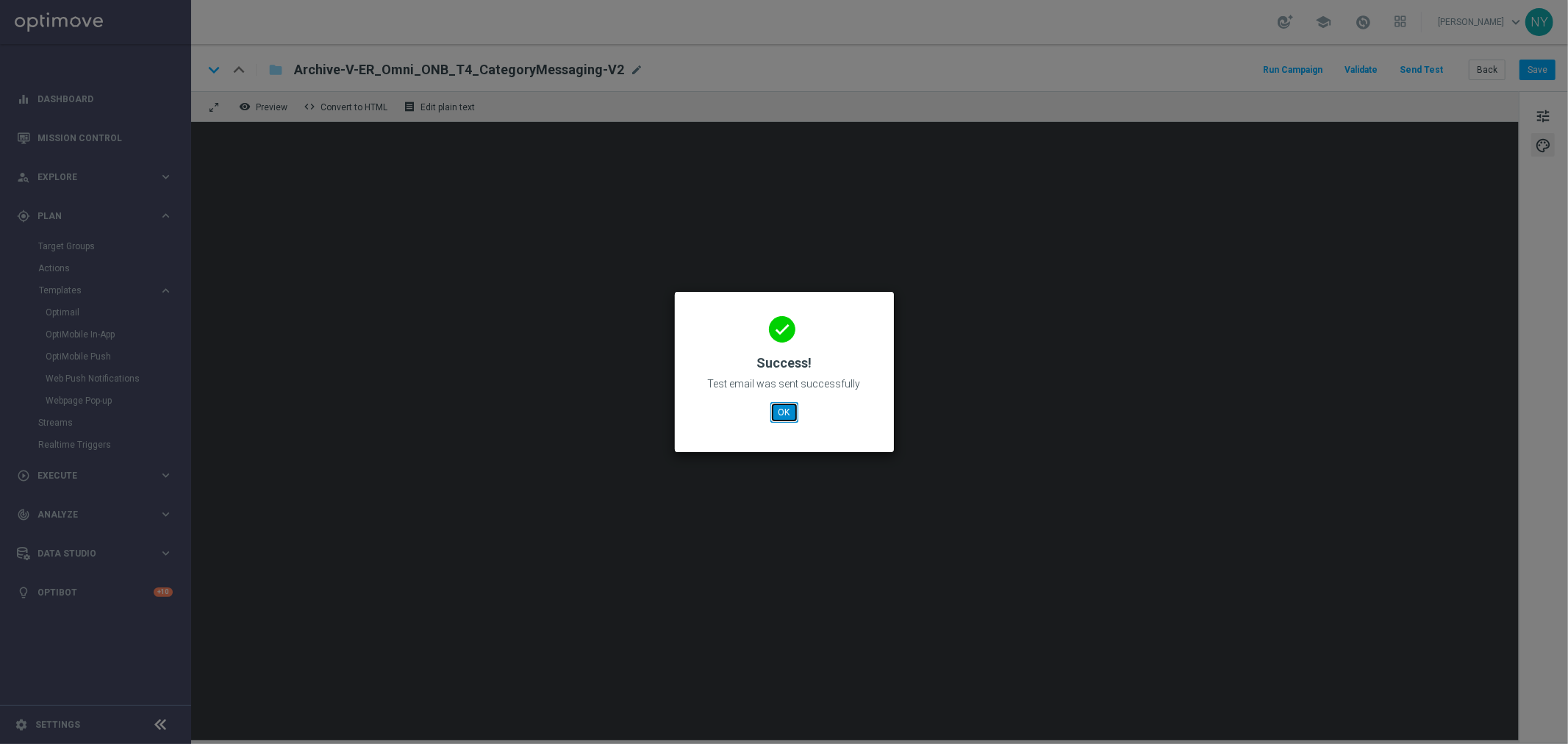
click at [787, 413] on button "OK" at bounding box center [784, 412] width 28 height 20
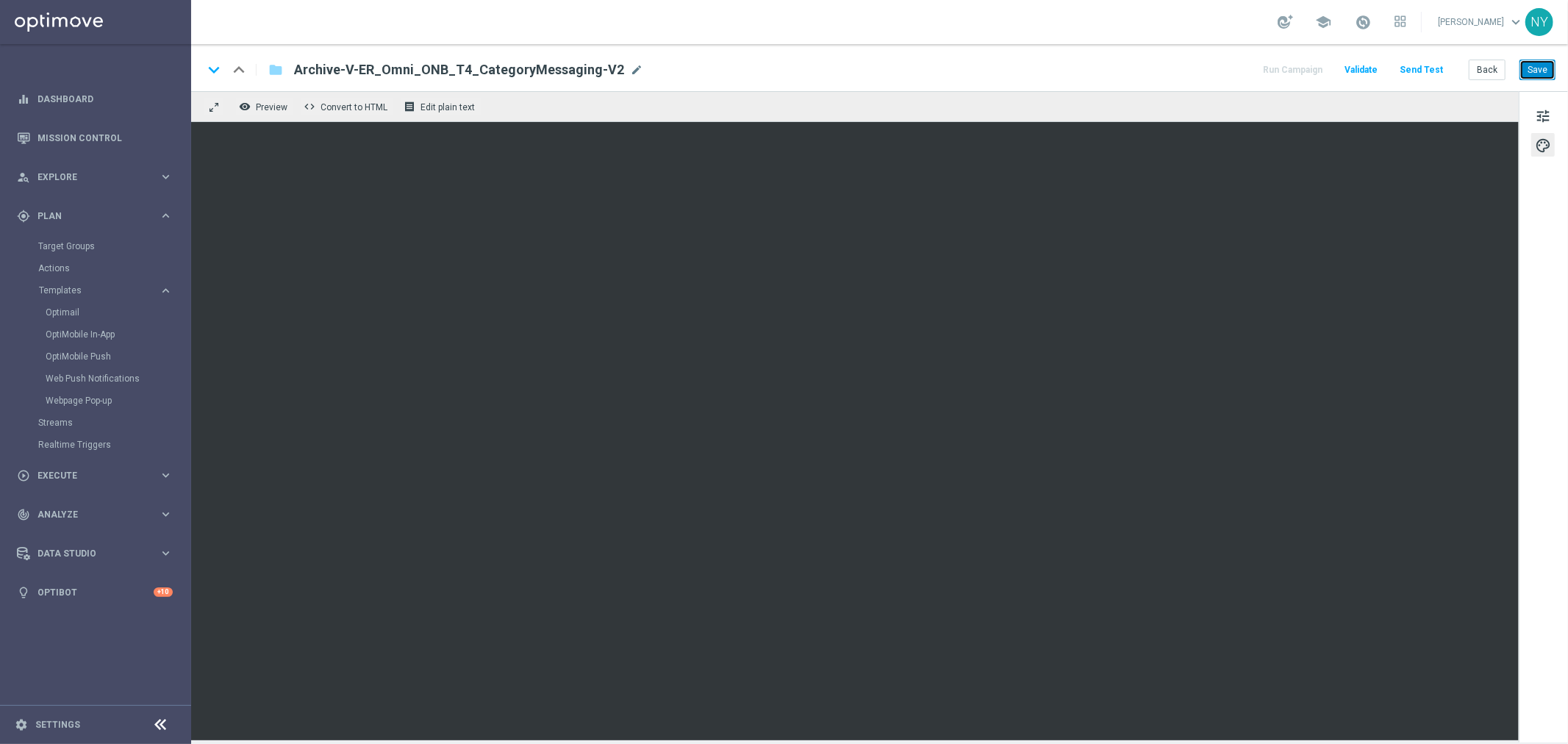
click at [1542, 69] on button "Save" at bounding box center [1537, 70] width 36 height 20
click at [1427, 68] on button "Send Test" at bounding box center [1420, 70] width 48 height 20
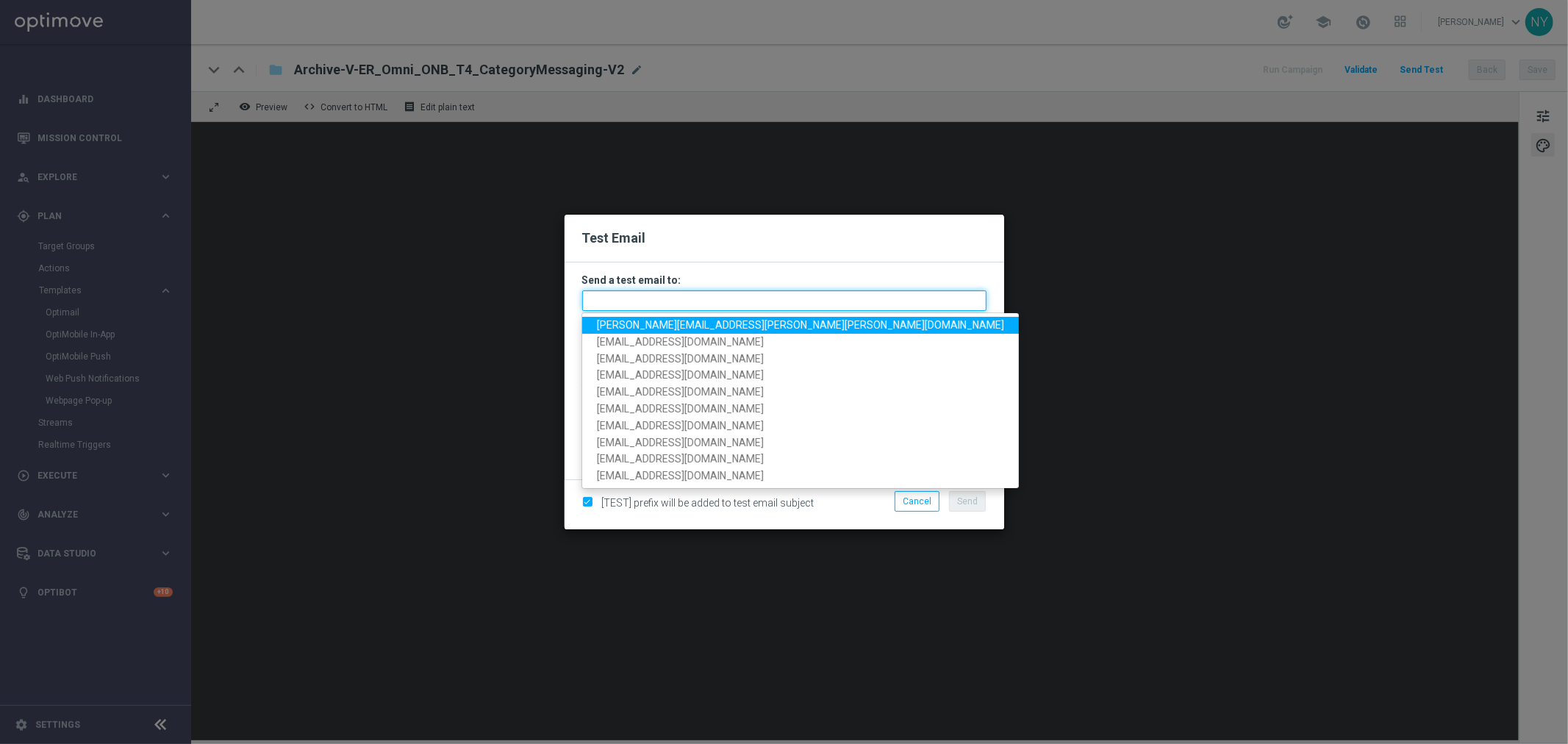
click at [621, 298] on input "text" at bounding box center [784, 300] width 404 height 20
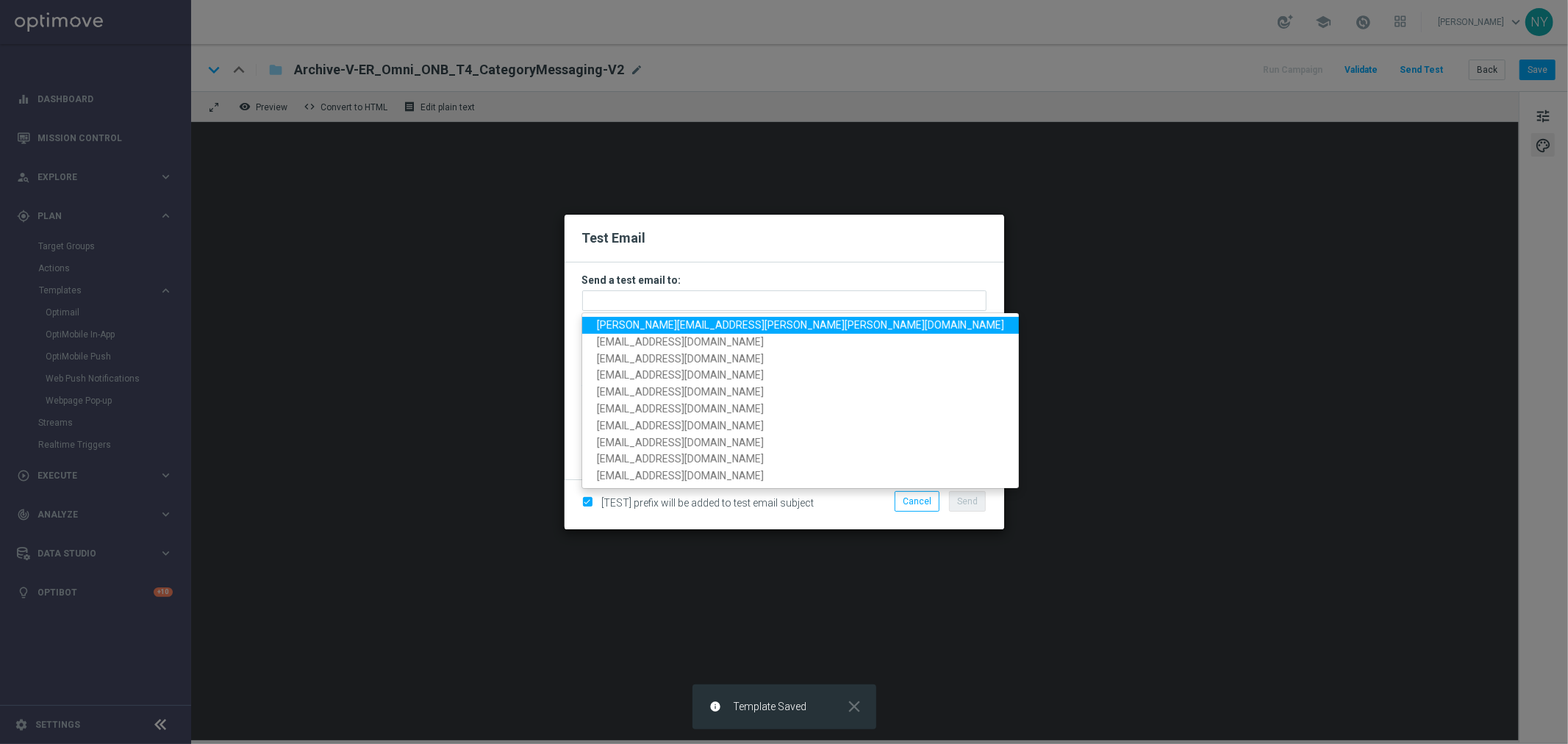
click at [623, 322] on span "[PERSON_NAME][EMAIL_ADDRESS][PERSON_NAME][PERSON_NAME][DOMAIN_NAME]" at bounding box center [800, 324] width 407 height 12
type input "[PERSON_NAME][EMAIL_ADDRESS][PERSON_NAME][PERSON_NAME][DOMAIN_NAME]"
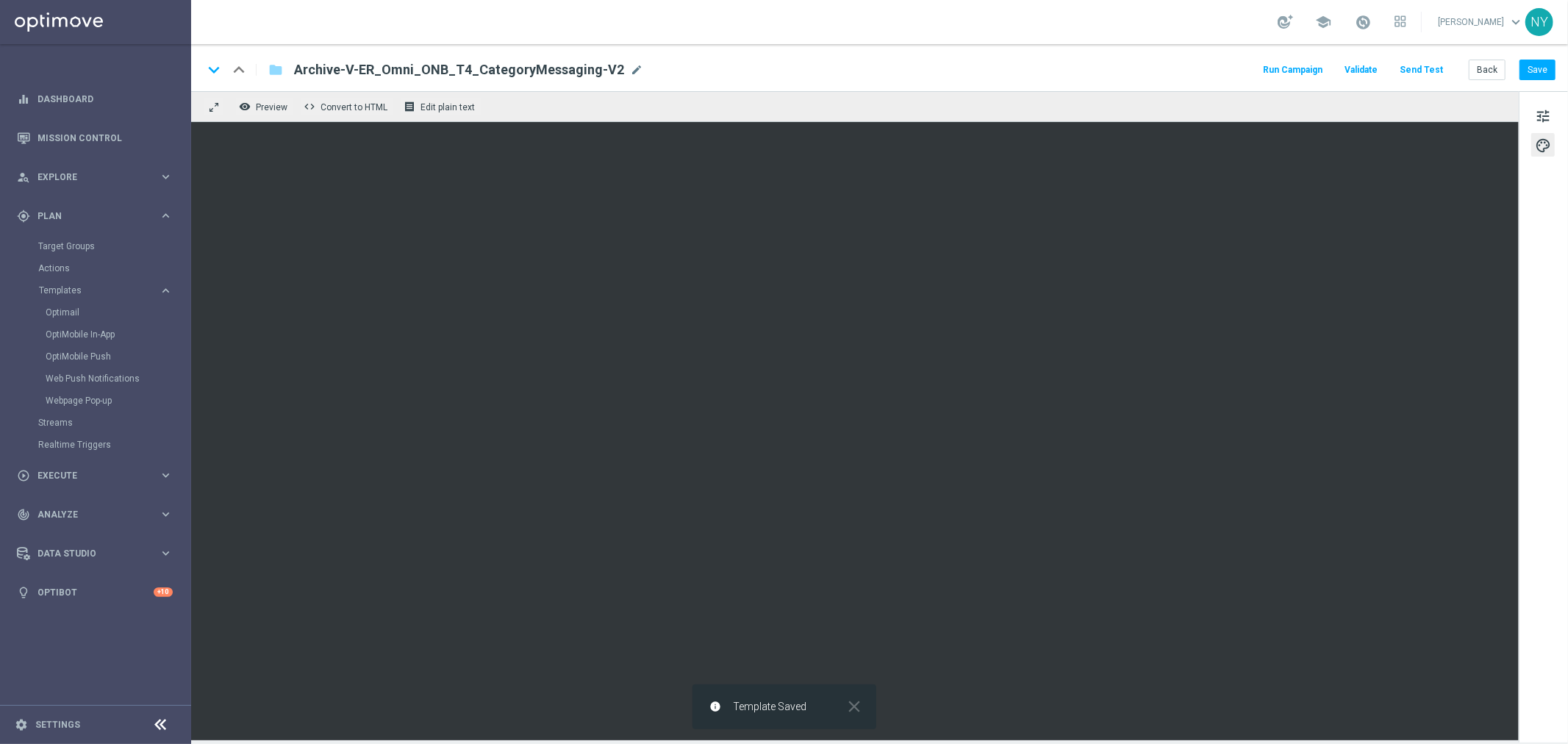
click at [1419, 75] on button "Send Test" at bounding box center [1420, 70] width 48 height 20
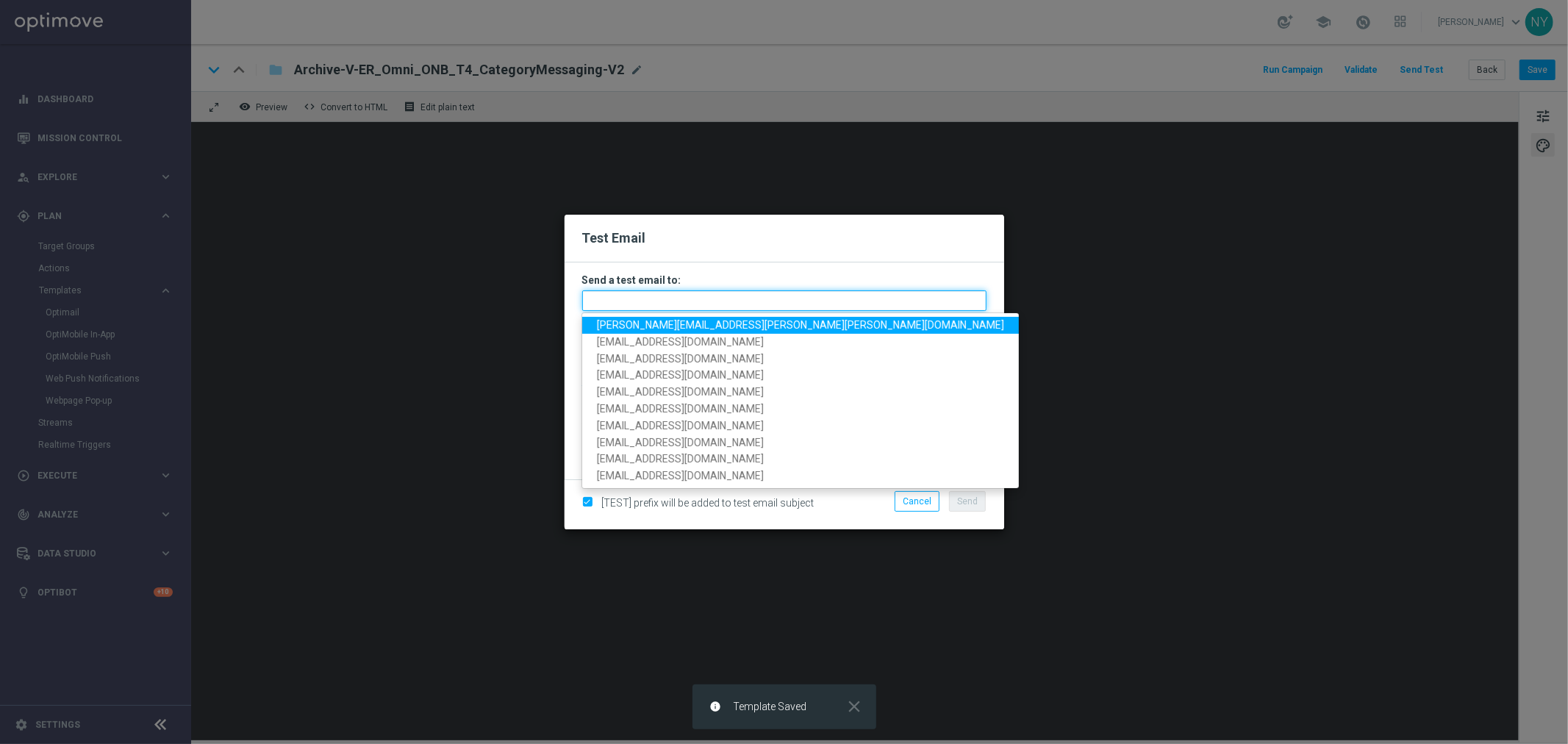
click at [607, 309] on input "text" at bounding box center [784, 300] width 404 height 20
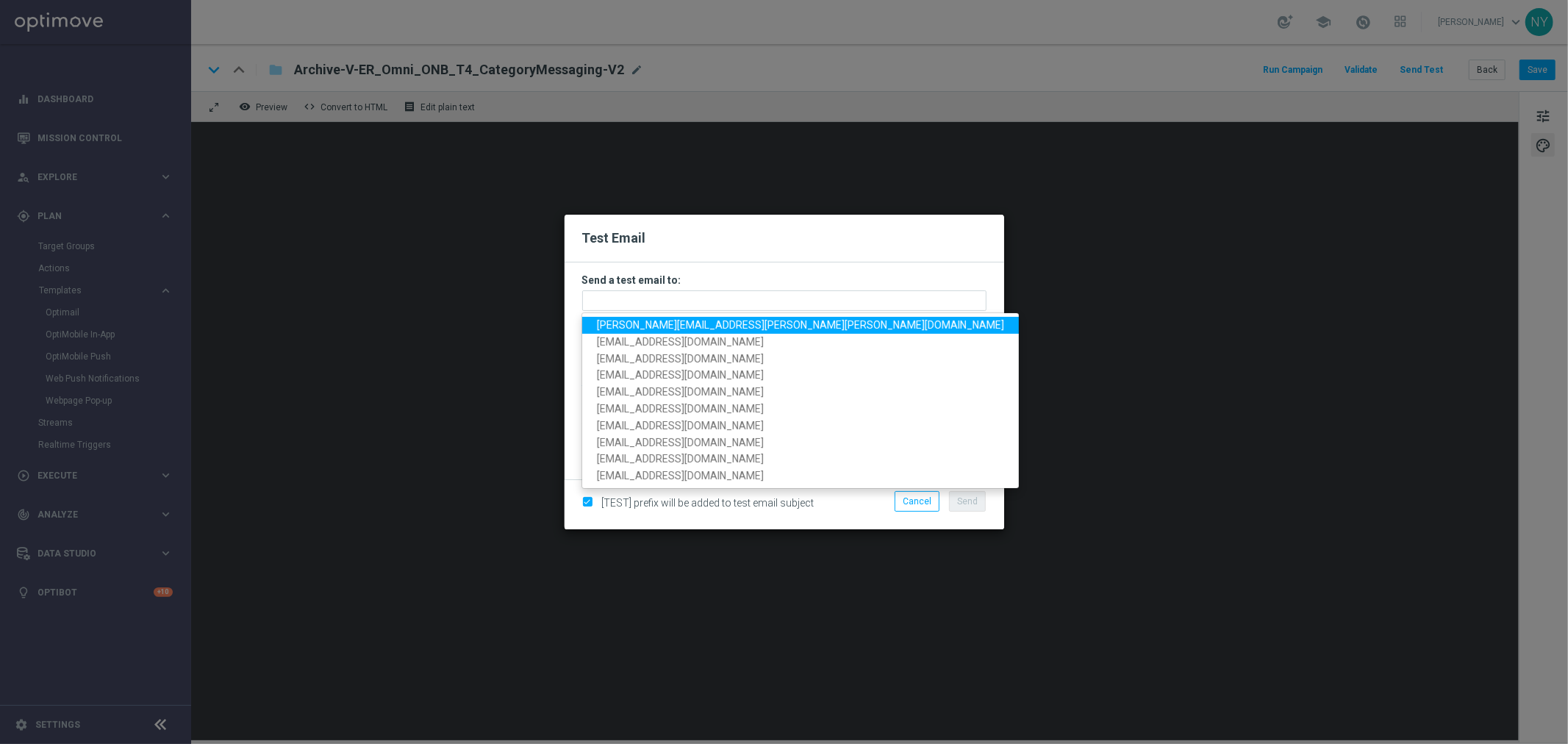
click at [622, 325] on span "[PERSON_NAME][EMAIL_ADDRESS][PERSON_NAME][PERSON_NAME][DOMAIN_NAME]" at bounding box center [800, 324] width 407 height 12
type input "[PERSON_NAME][EMAIL_ADDRESS][PERSON_NAME][PERSON_NAME][DOMAIN_NAME]"
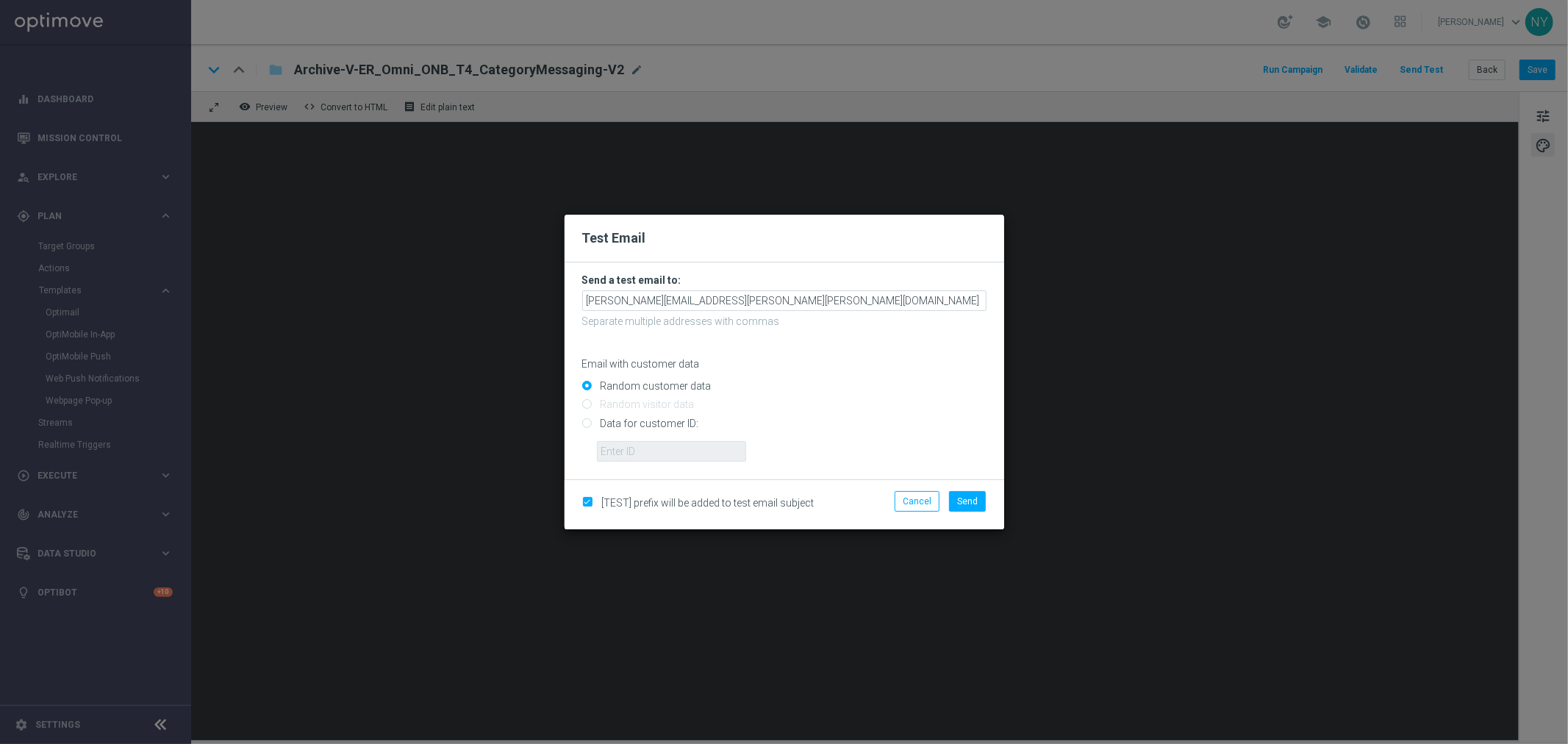
click at [590, 420] on input "Data for customer ID:" at bounding box center [784, 429] width 404 height 20
radio input "true"
click at [621, 452] on input "text" at bounding box center [671, 451] width 149 height 20
paste input "10000006208"
type input "10000006208"
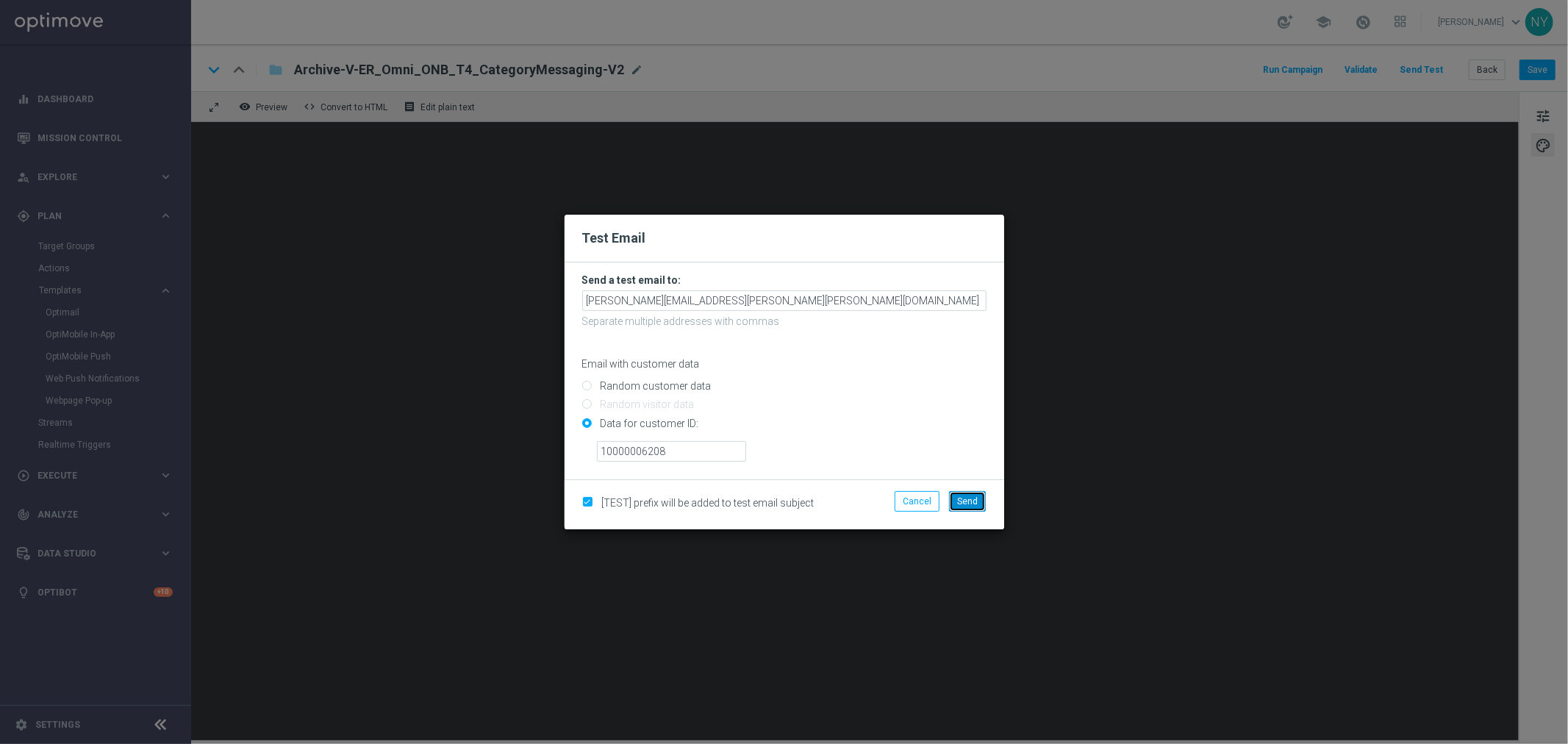
click at [965, 505] on span "Send" at bounding box center [967, 501] width 20 height 10
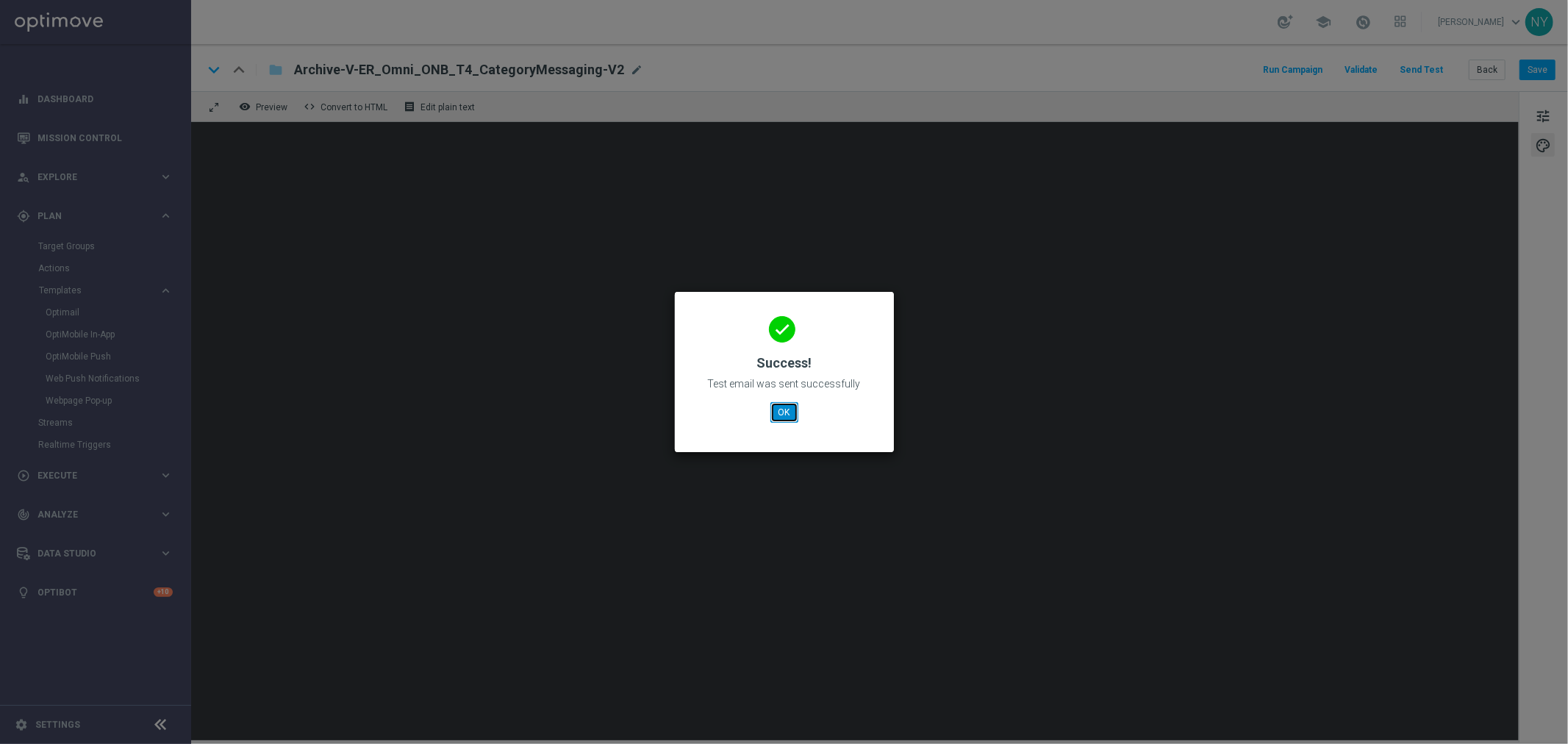
click at [786, 414] on button "OK" at bounding box center [784, 412] width 28 height 20
